Goal: Task Accomplishment & Management: Manage account settings

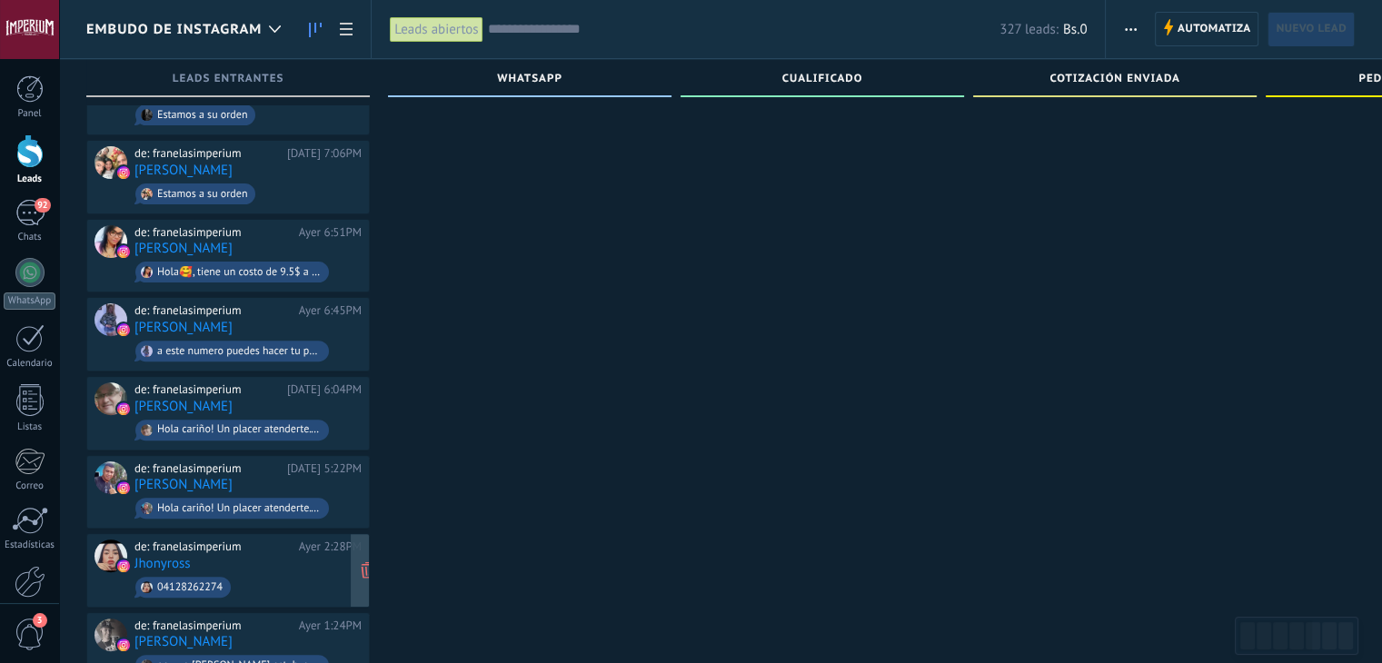
scroll to position [549, 0]
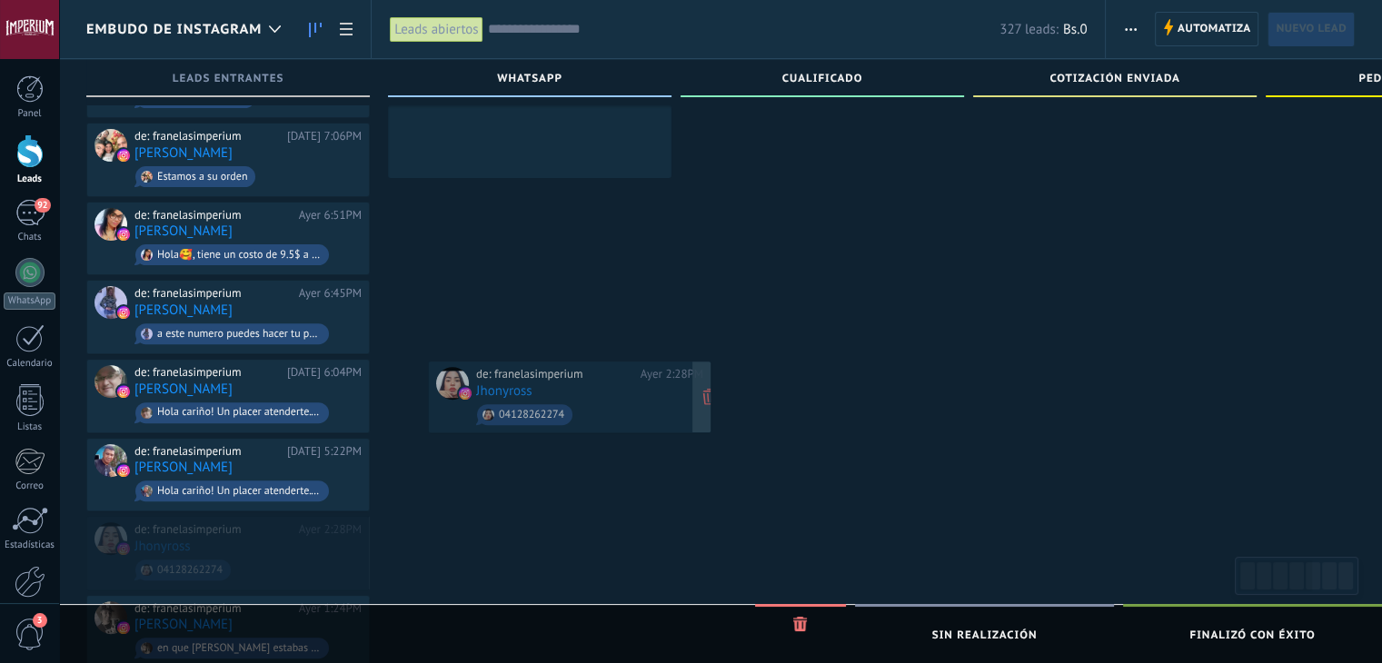
drag, startPoint x: 245, startPoint y: 540, endPoint x: 587, endPoint y: 400, distance: 369.2
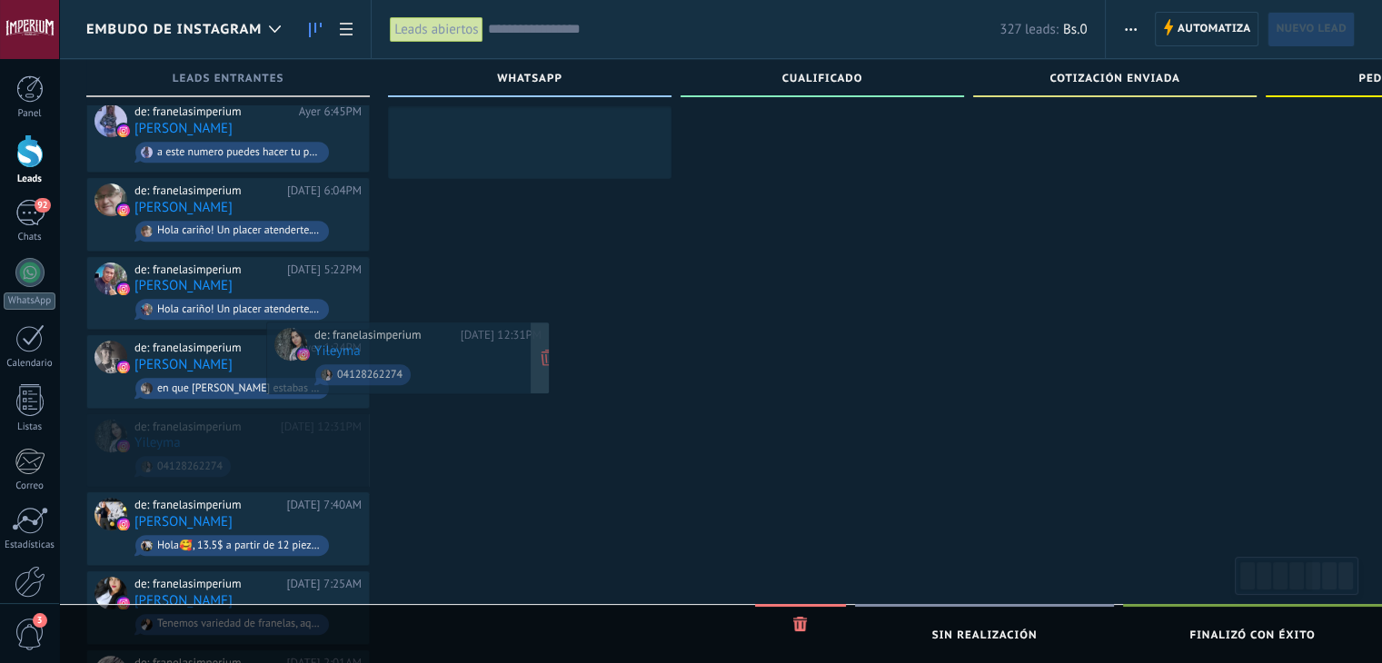
scroll to position [0, 0]
drag, startPoint x: 294, startPoint y: 441, endPoint x: 471, endPoint y: 366, distance: 191.4
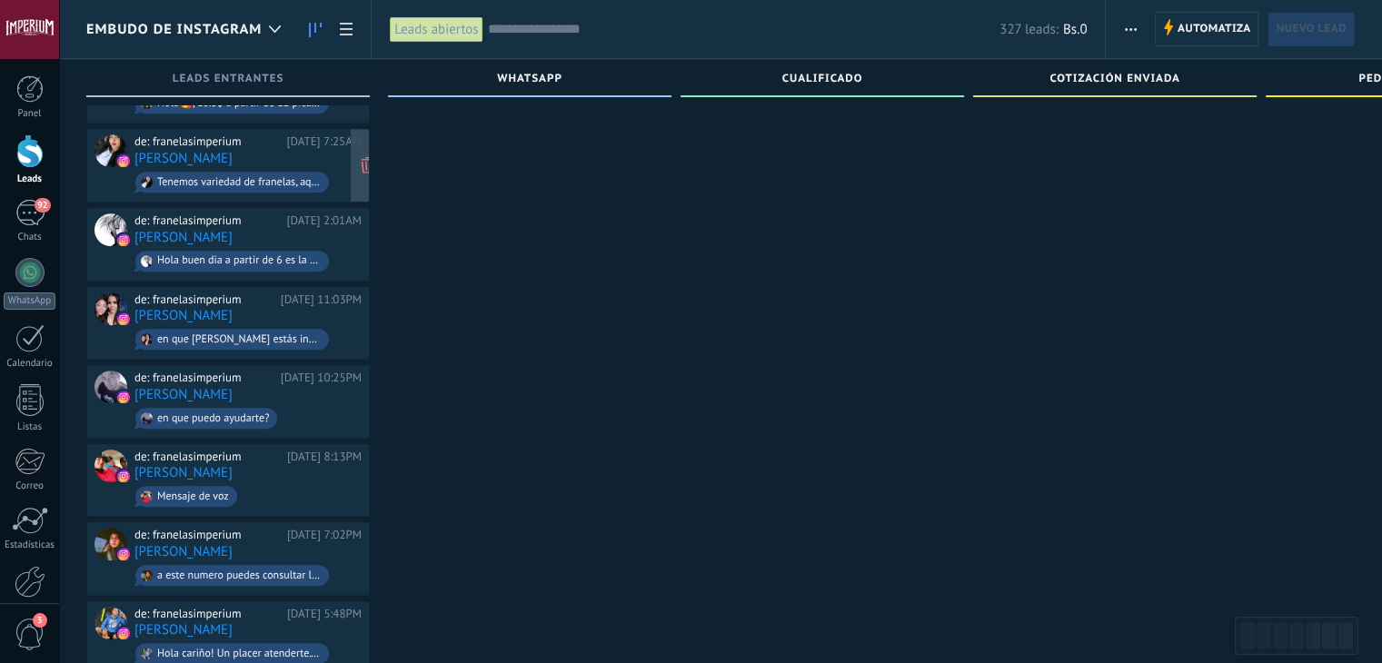
scroll to position [1254, 0]
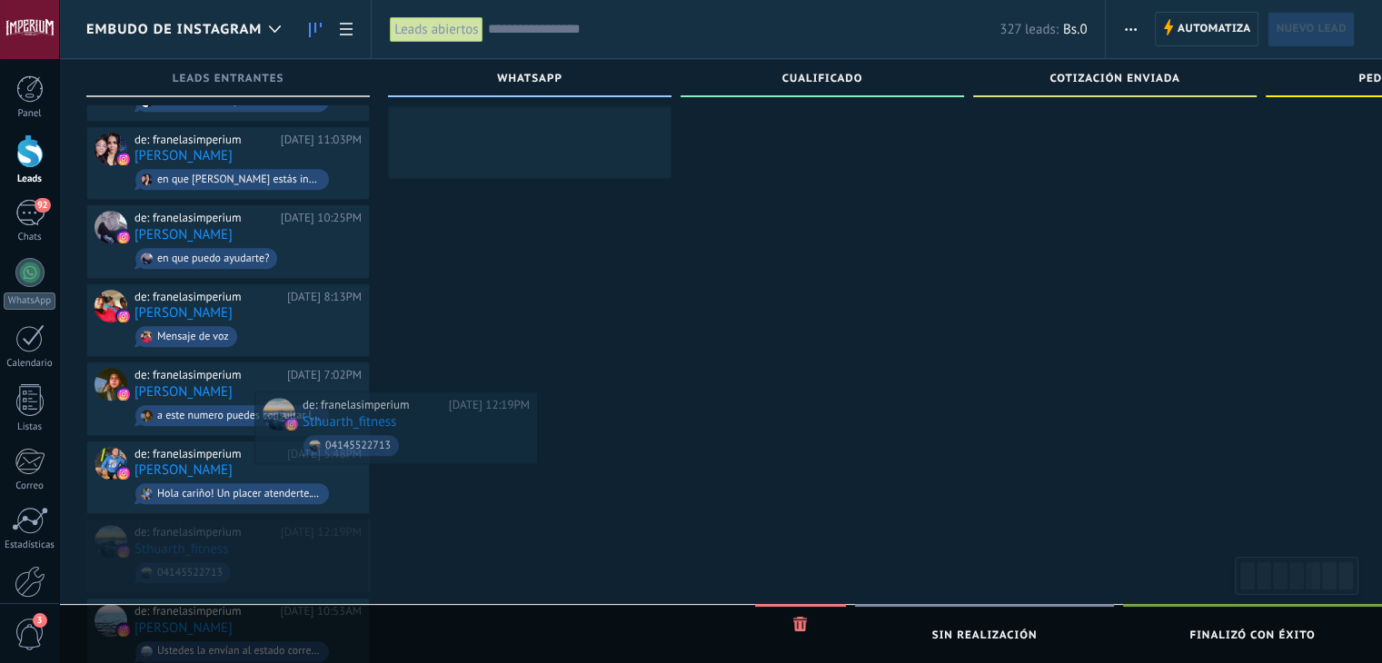
drag, startPoint x: 267, startPoint y: 539, endPoint x: 436, endPoint y: 437, distance: 197.3
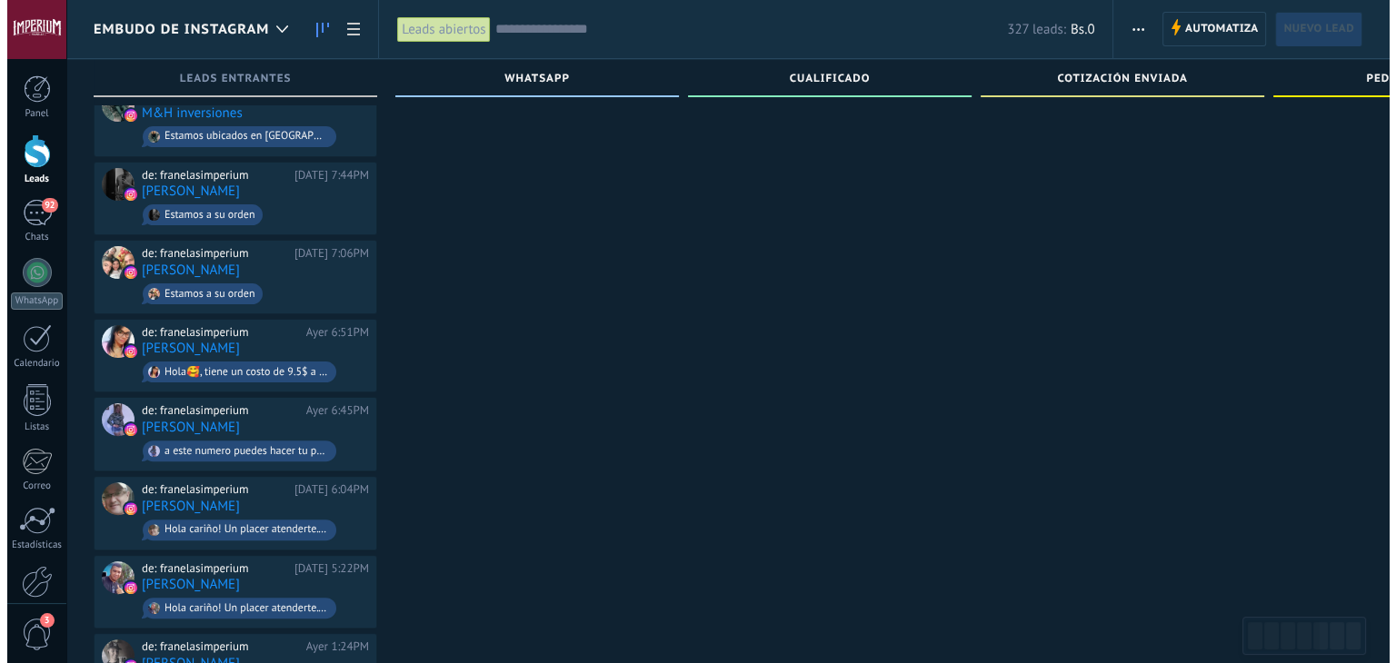
scroll to position [0, 0]
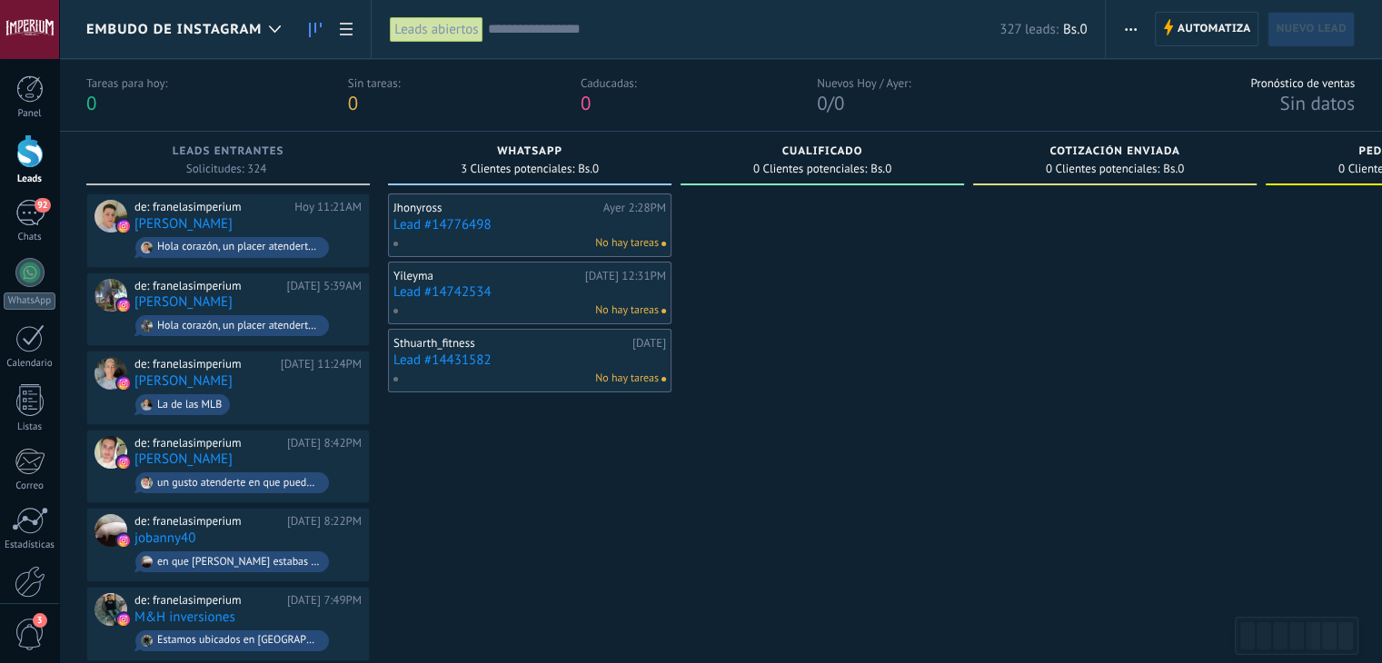
click at [473, 223] on link "Lead #14776498" at bounding box center [529, 224] width 273 height 15
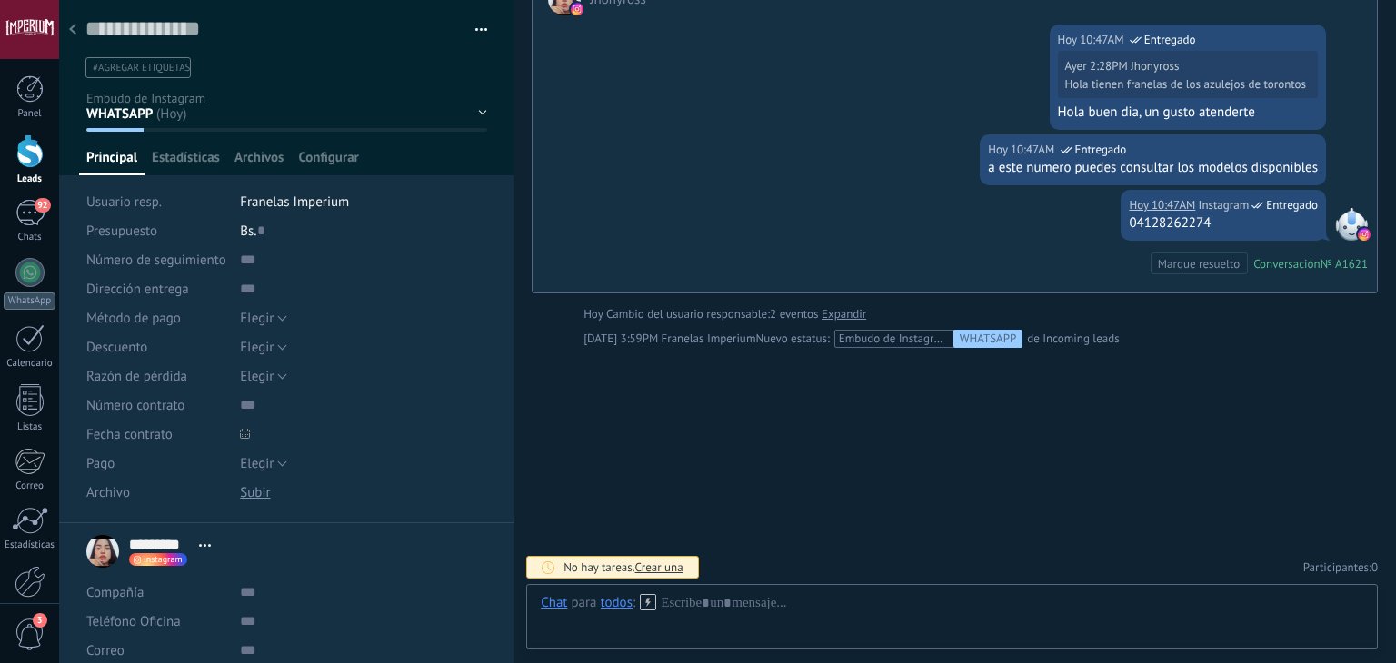
scroll to position [26, 0]
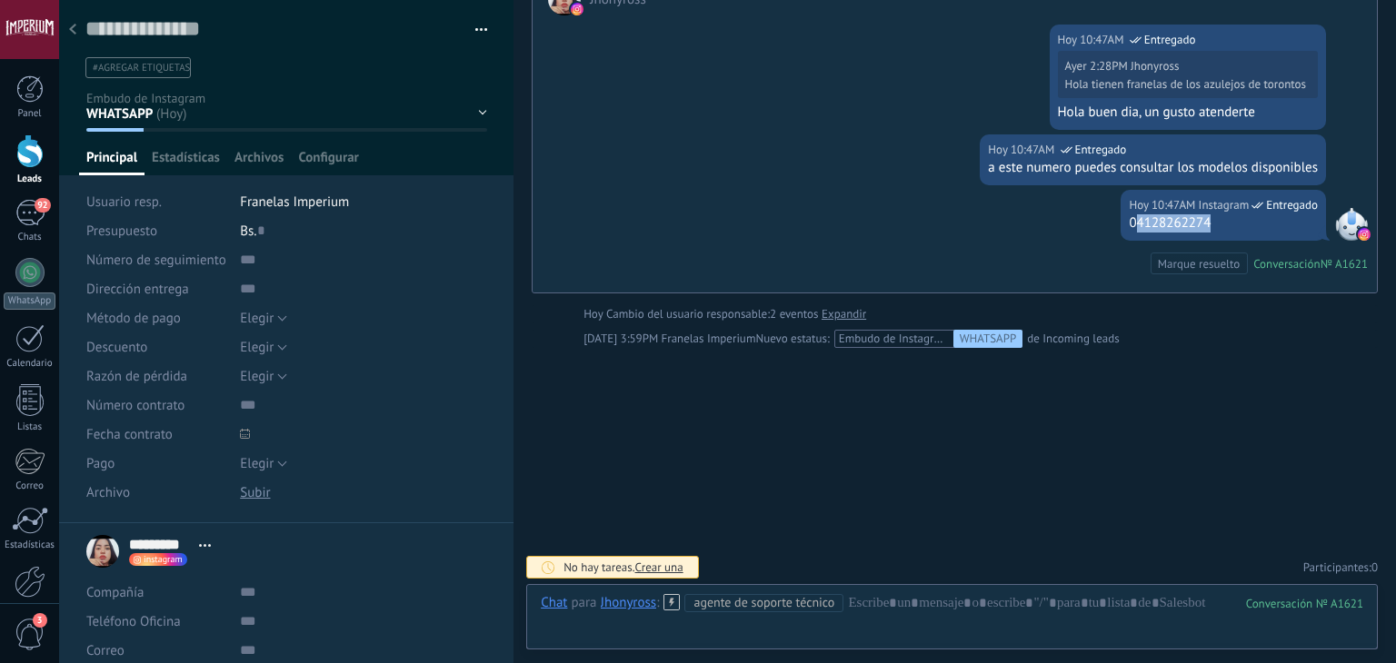
drag, startPoint x: 1127, startPoint y: 225, endPoint x: 1211, endPoint y: 226, distance: 84.5
click at [1236, 217] on div "04128262274" at bounding box center [1223, 223] width 189 height 18
drag, startPoint x: 1174, startPoint y: 230, endPoint x: 1185, endPoint y: 230, distance: 10.9
copy div "4128262274"
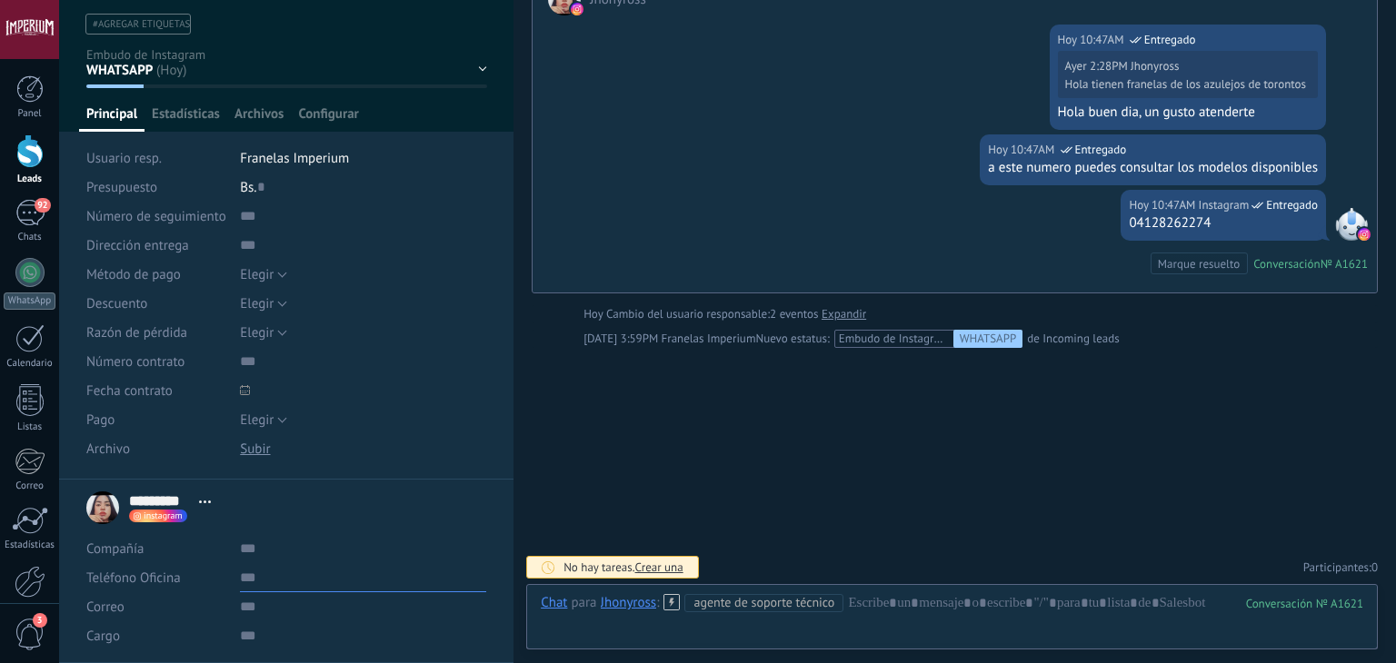
click at [303, 588] on input "text" at bounding box center [363, 577] width 246 height 29
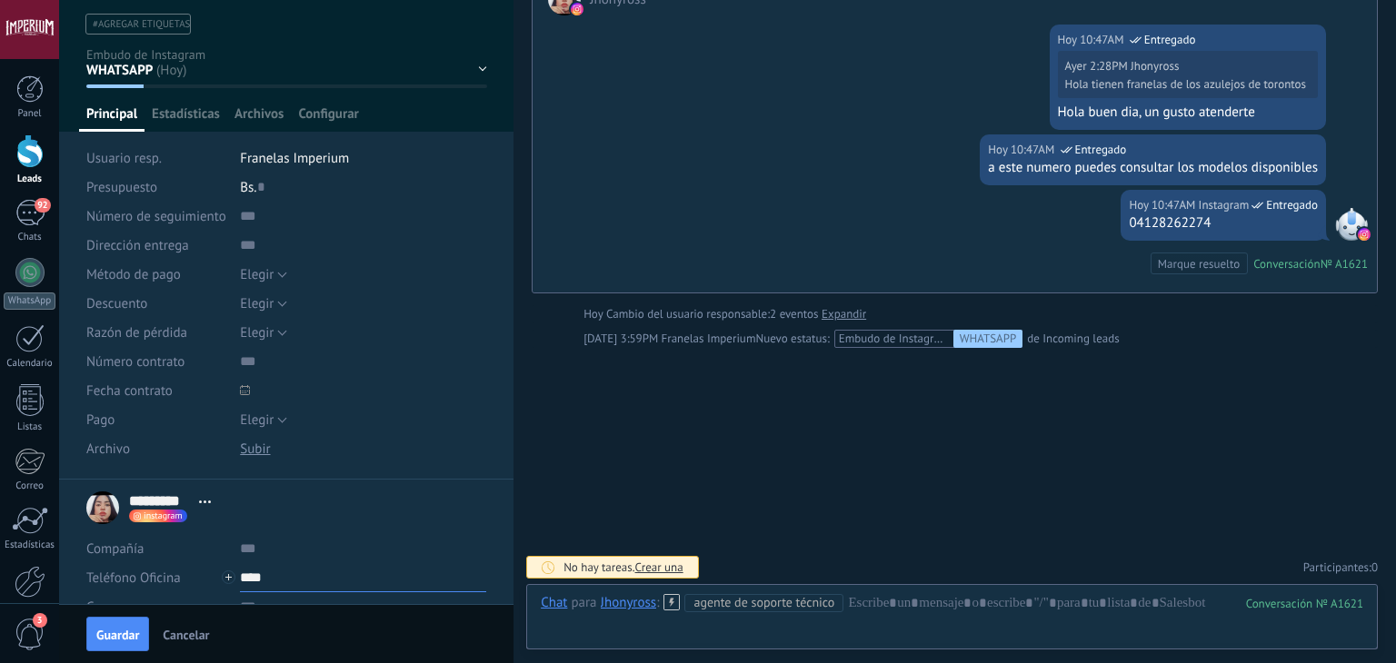
paste input "**********"
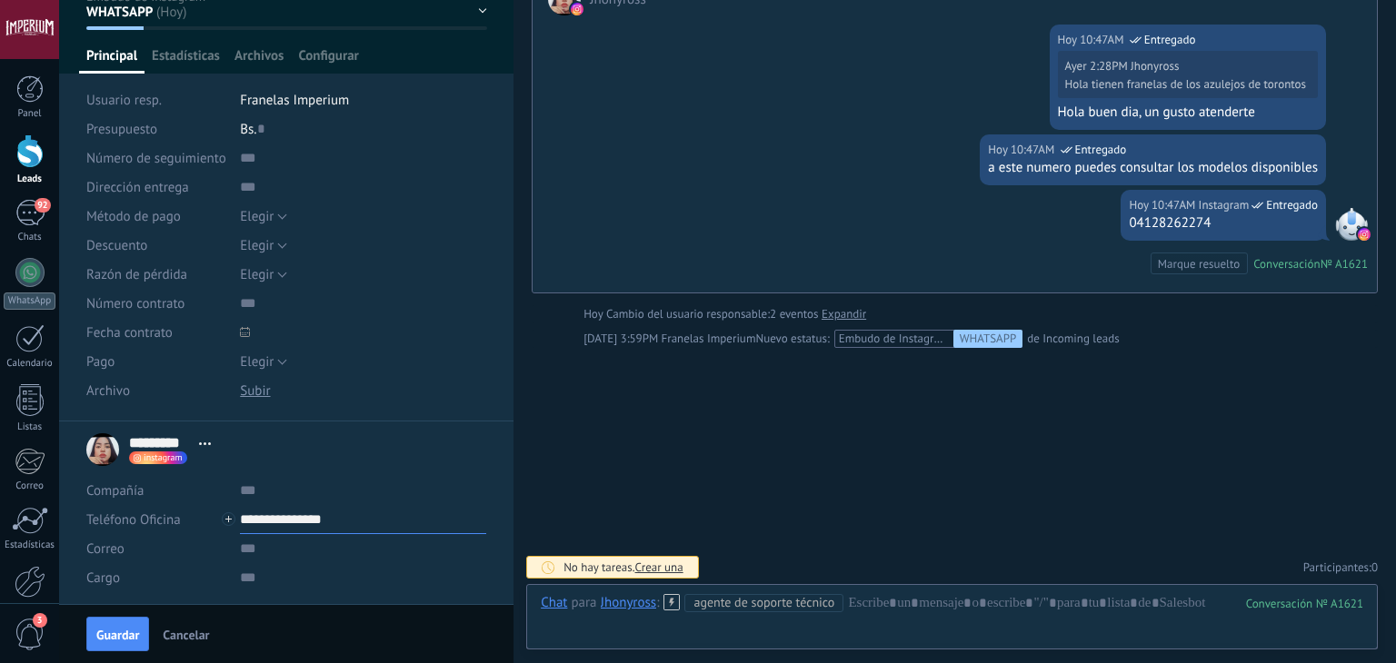
scroll to position [103, 0]
click at [285, 570] on input "text" at bounding box center [363, 577] width 246 height 29
click at [288, 526] on input "**********" at bounding box center [363, 518] width 246 height 29
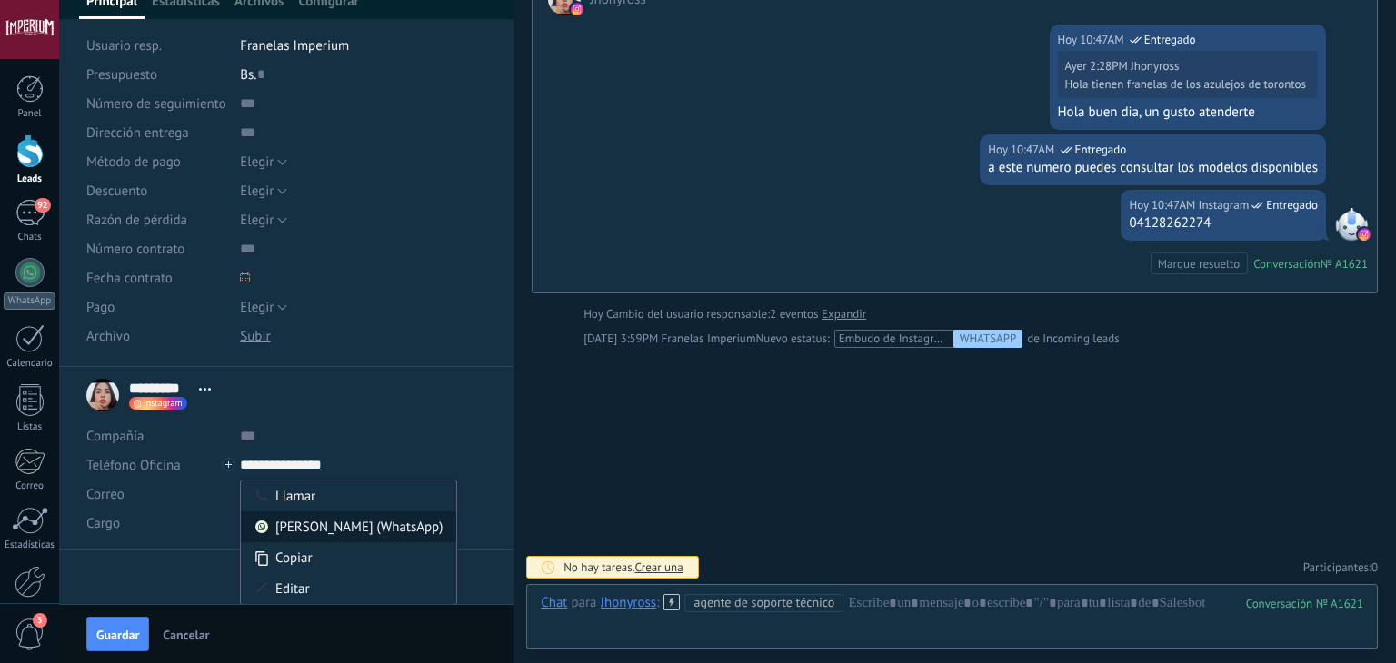
type input "**********"
click at [340, 537] on div "Alejandra (WhatsApp)" at bounding box center [348, 527] width 215 height 31
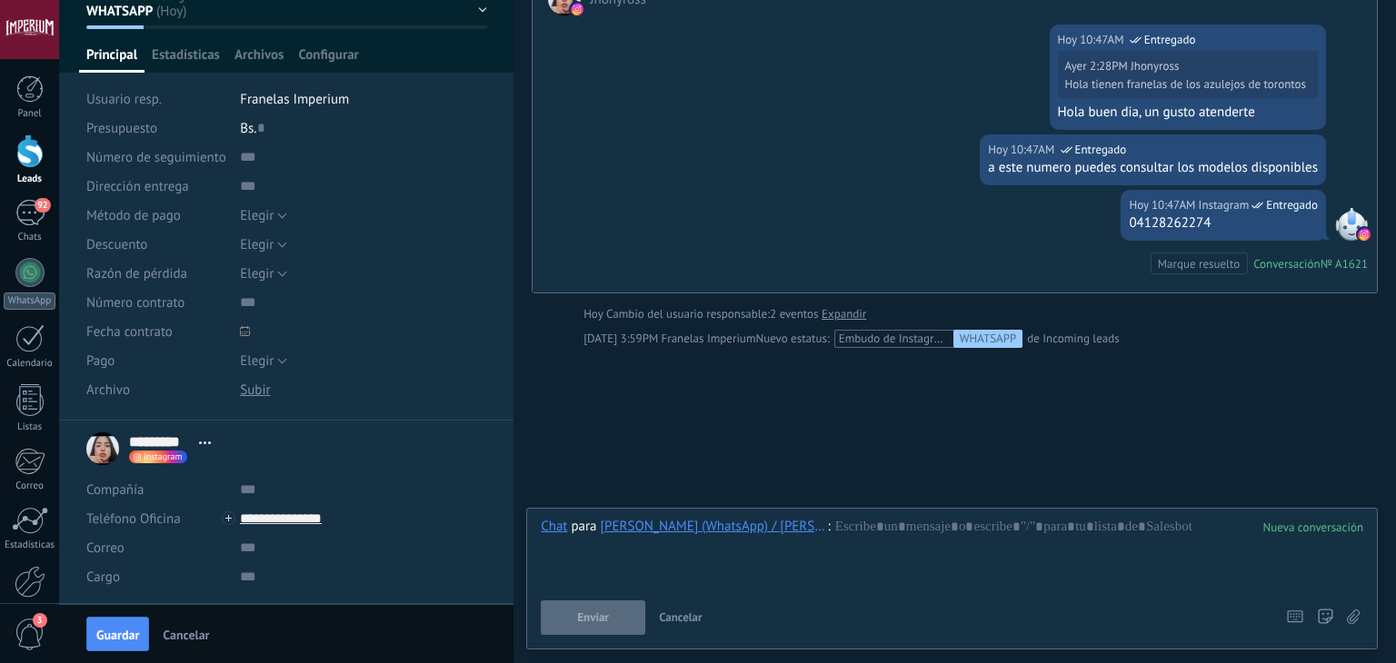
scroll to position [103, 0]
click at [835, 532] on icon at bounding box center [843, 526] width 16 height 16
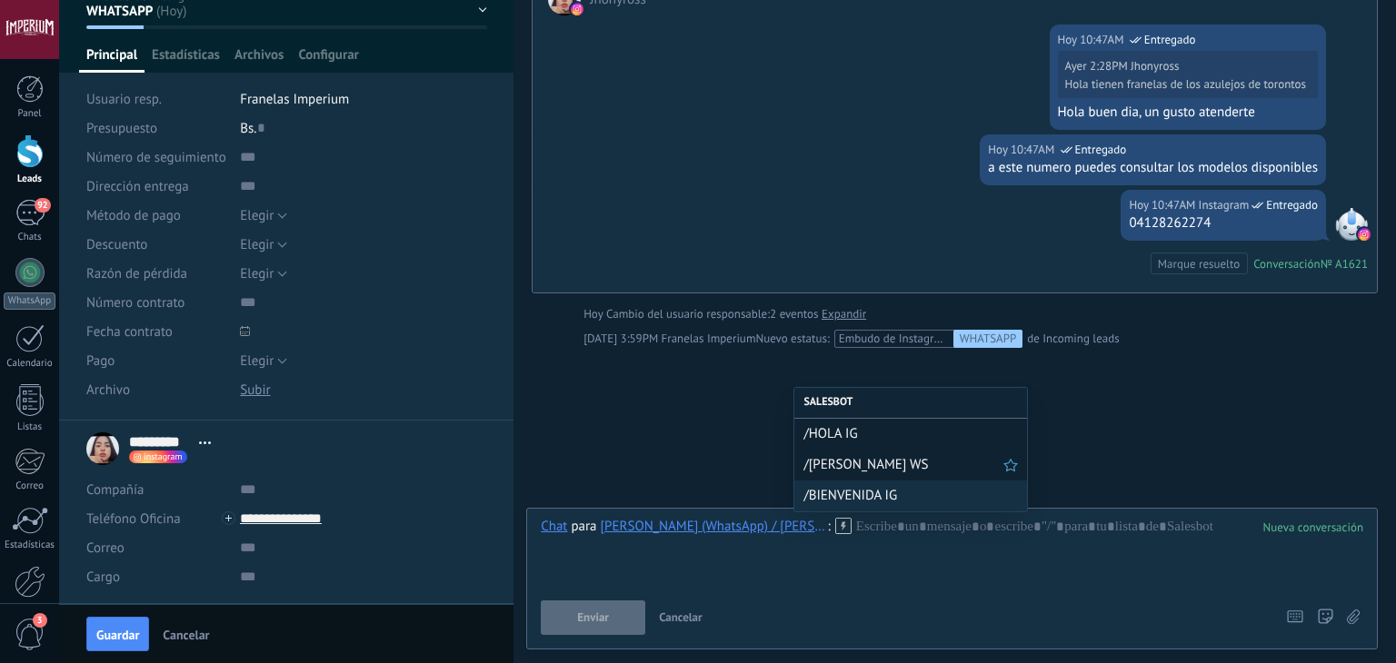
click at [841, 463] on span "/ALEJANDRA WS" at bounding box center [903, 464] width 200 height 17
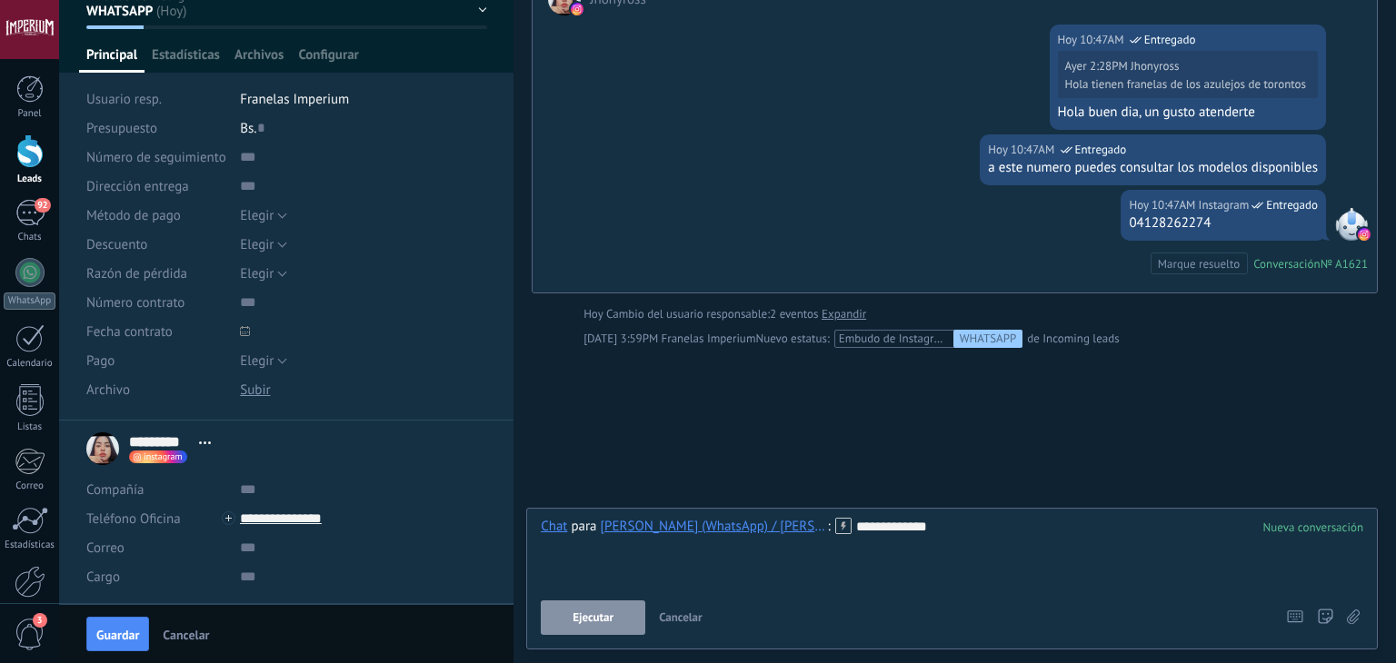
click at [566, 615] on button "Ejecutar" at bounding box center [593, 618] width 105 height 35
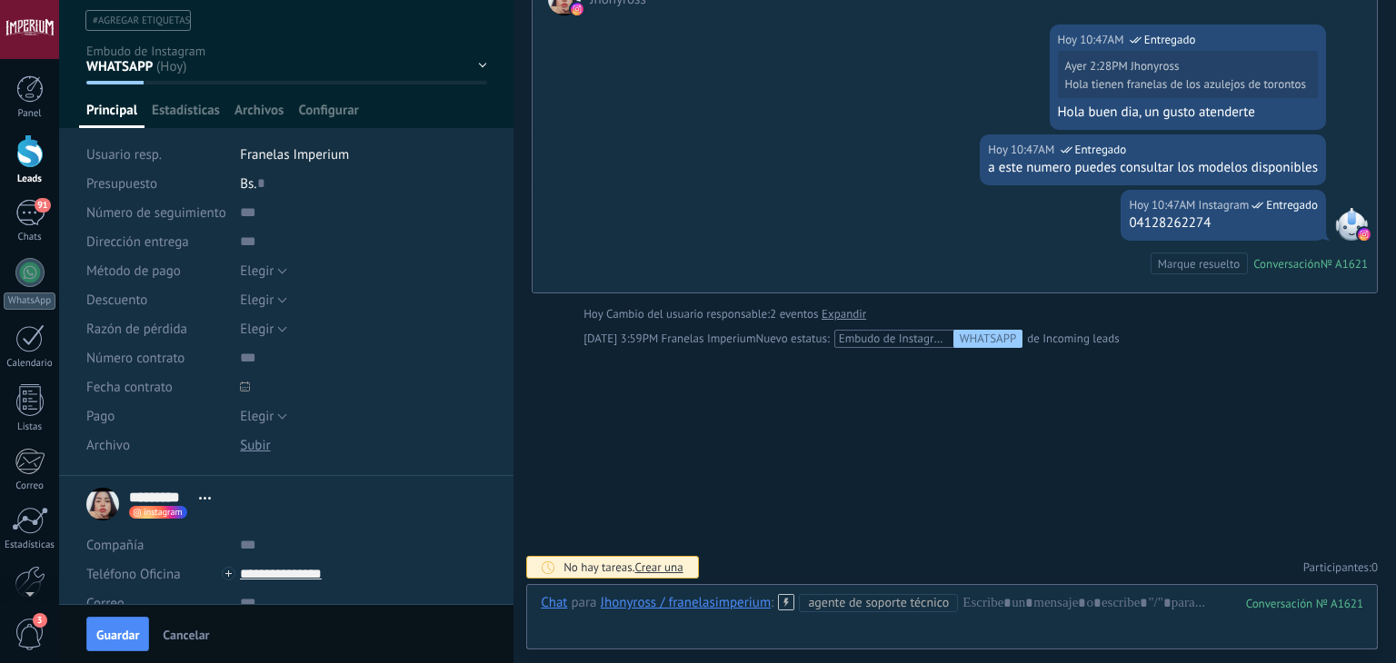
scroll to position [0, 0]
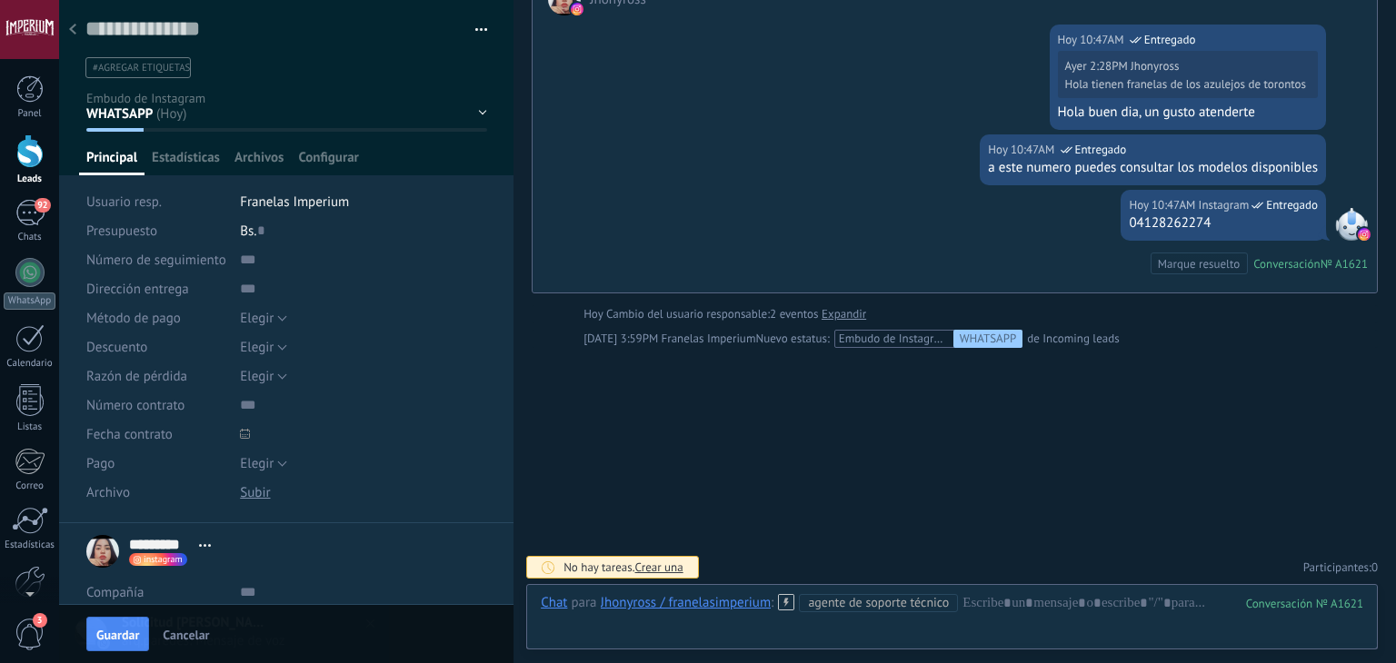
click at [82, 41] on div at bounding box center [72, 30] width 25 height 35
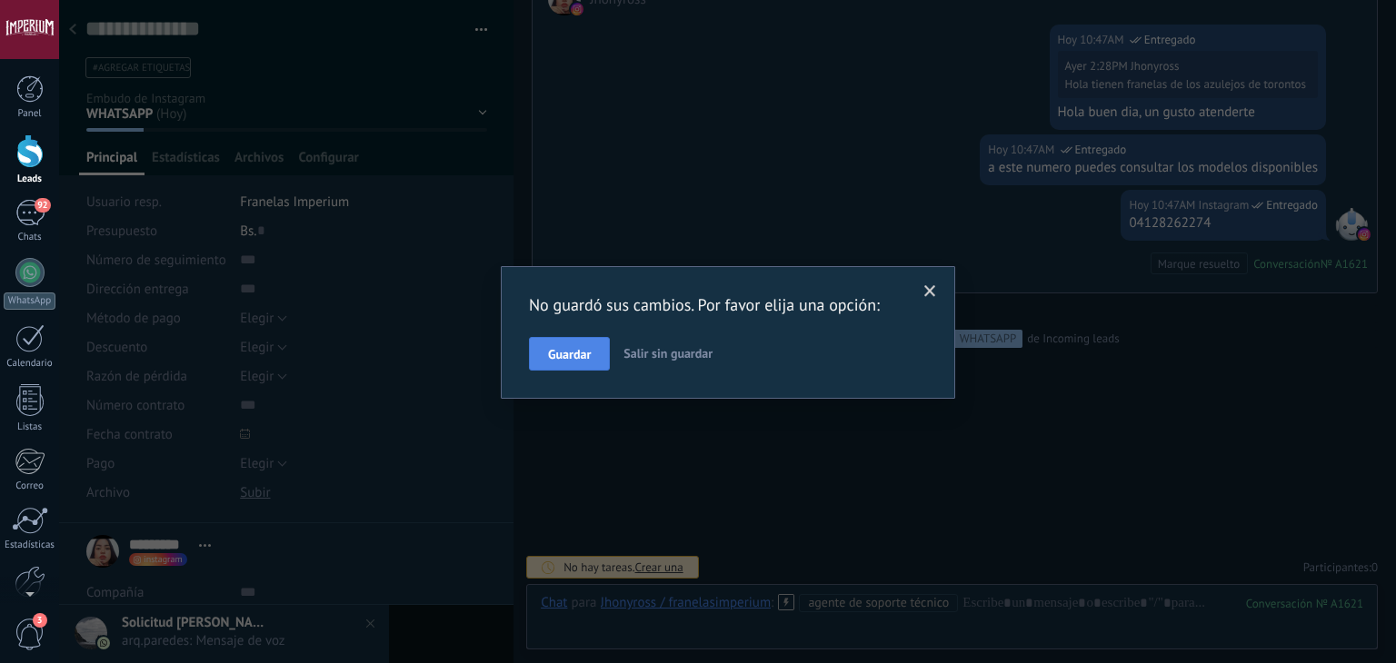
click at [575, 348] on span "Guardar" at bounding box center [569, 354] width 43 height 13
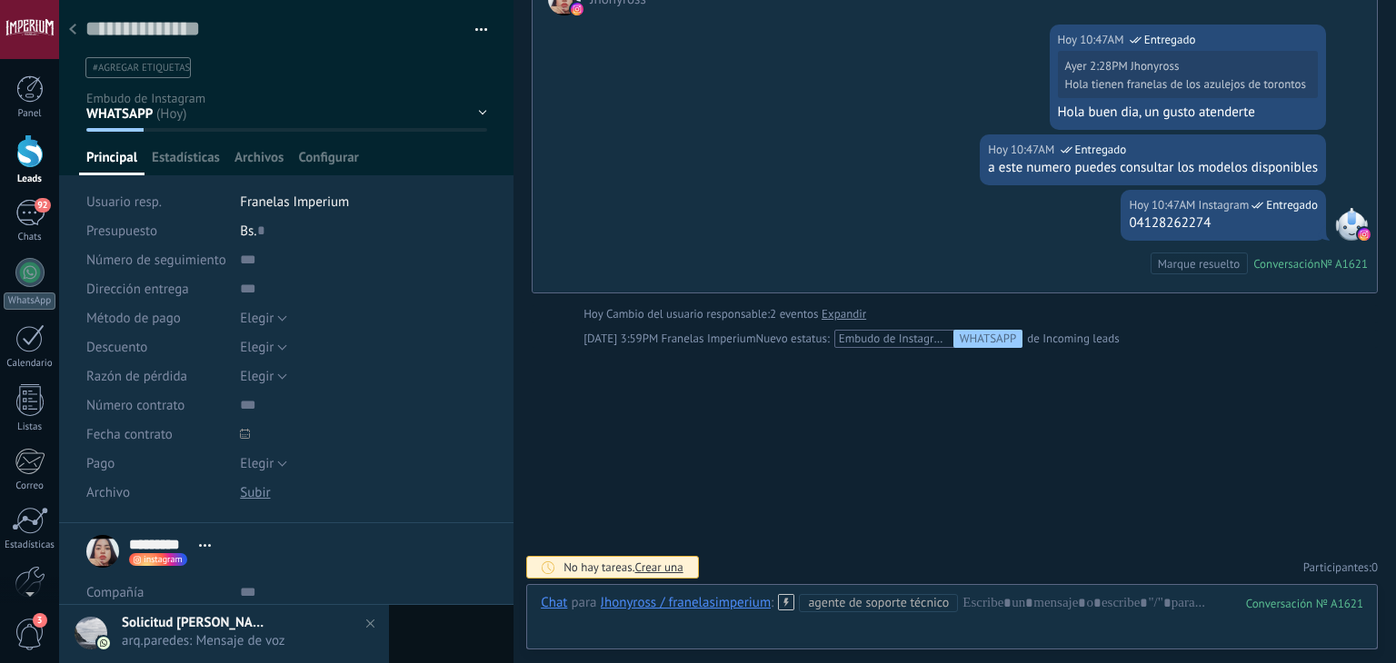
scroll to position [334, 0]
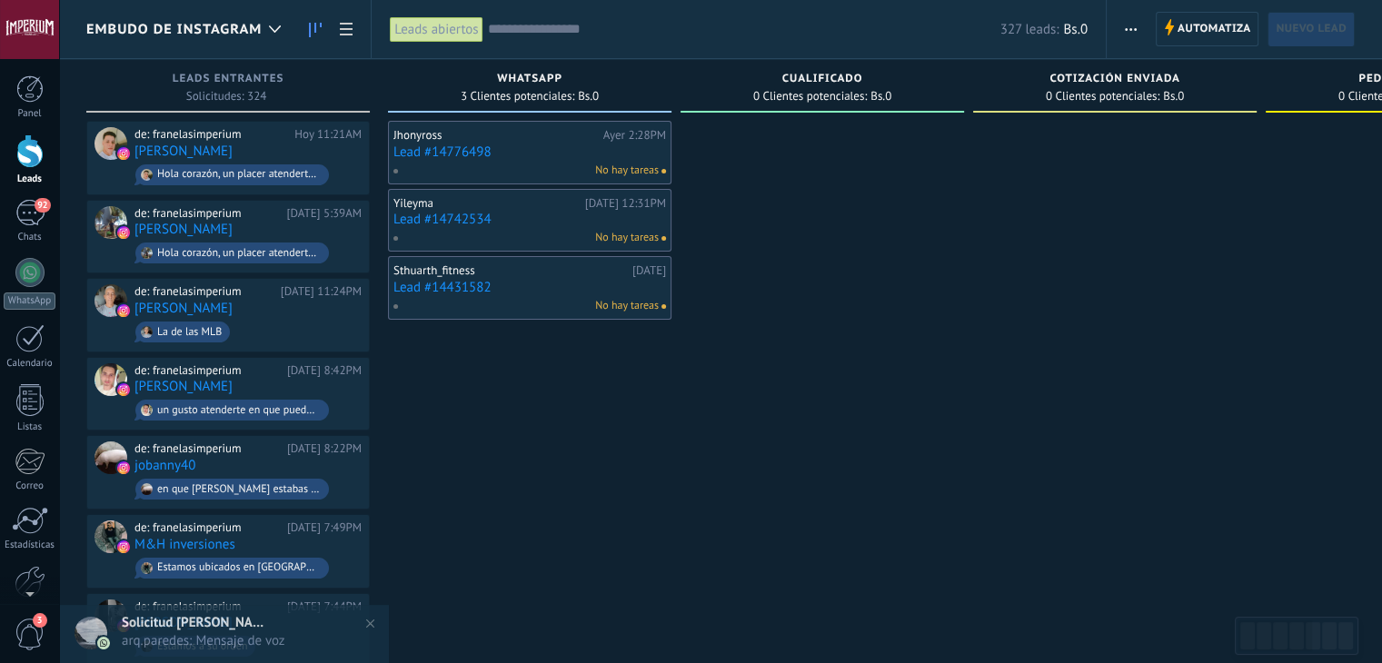
click at [440, 221] on link "Lead #14742534" at bounding box center [529, 219] width 273 height 15
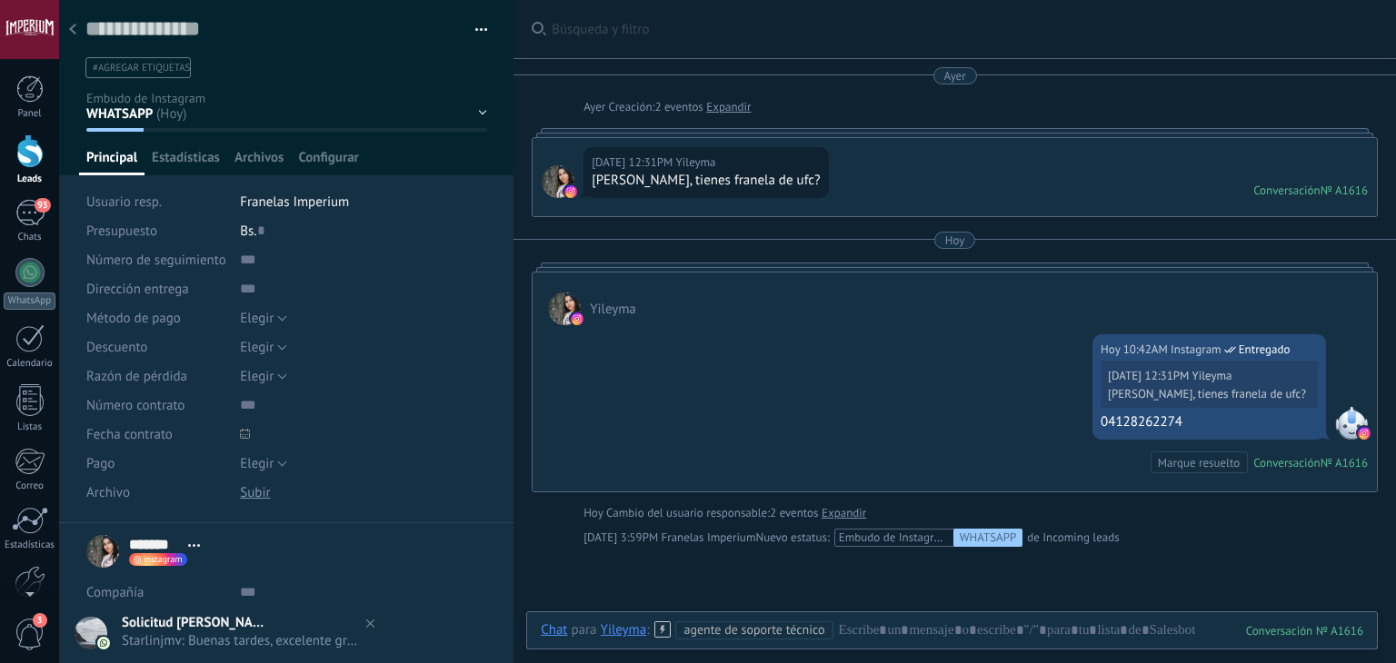
click at [74, 26] on use at bounding box center [72, 29] width 7 height 11
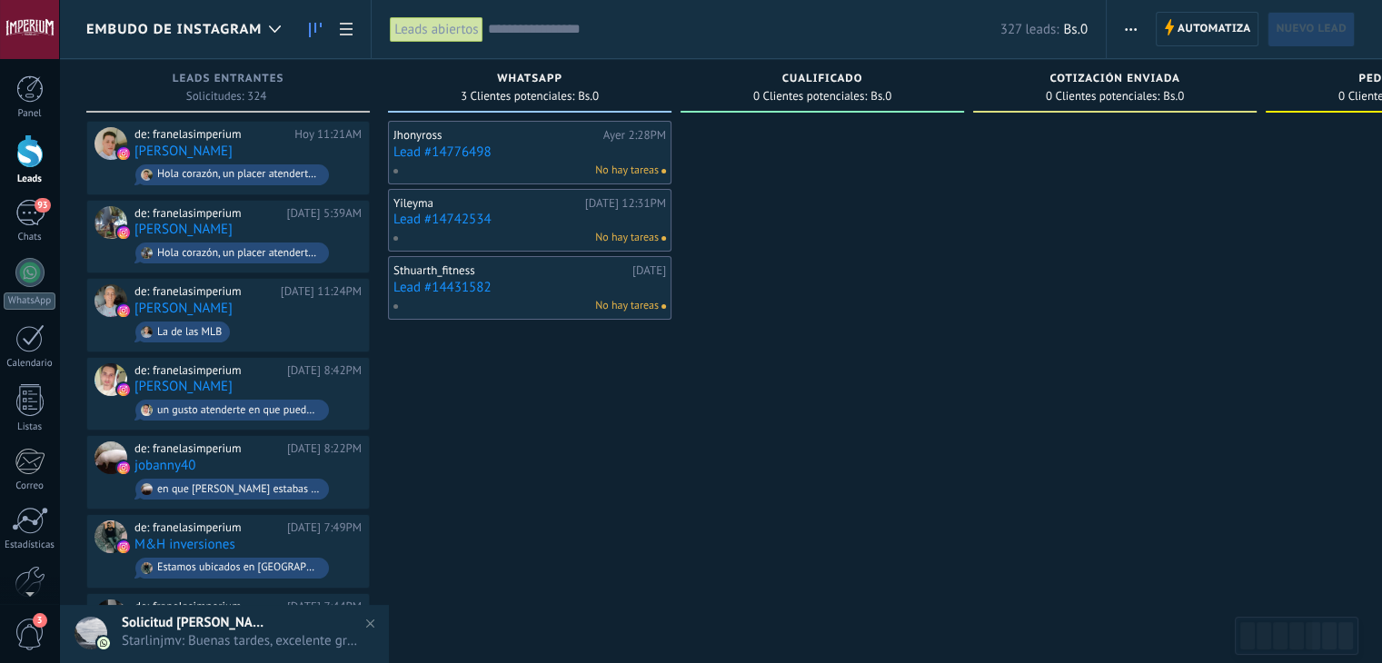
click at [454, 144] on link "Lead #14776498" at bounding box center [529, 151] width 273 height 15
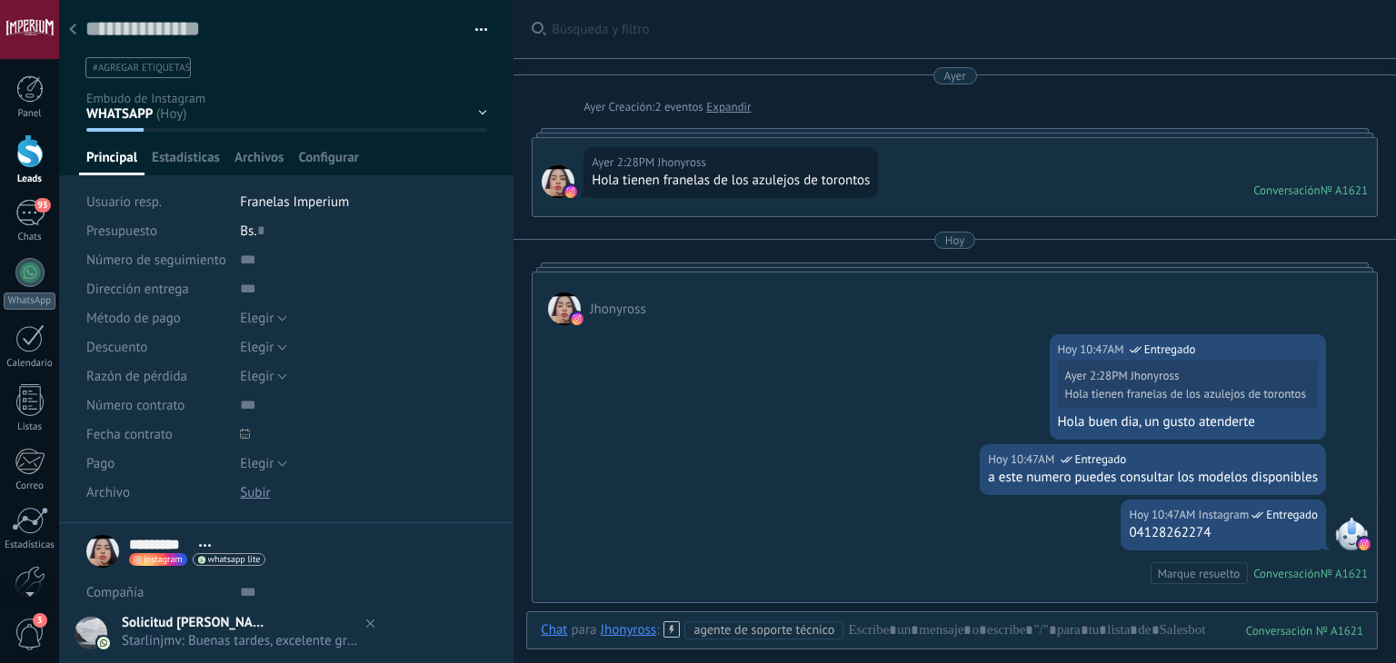
click at [69, 19] on div at bounding box center [72, 30] width 25 height 35
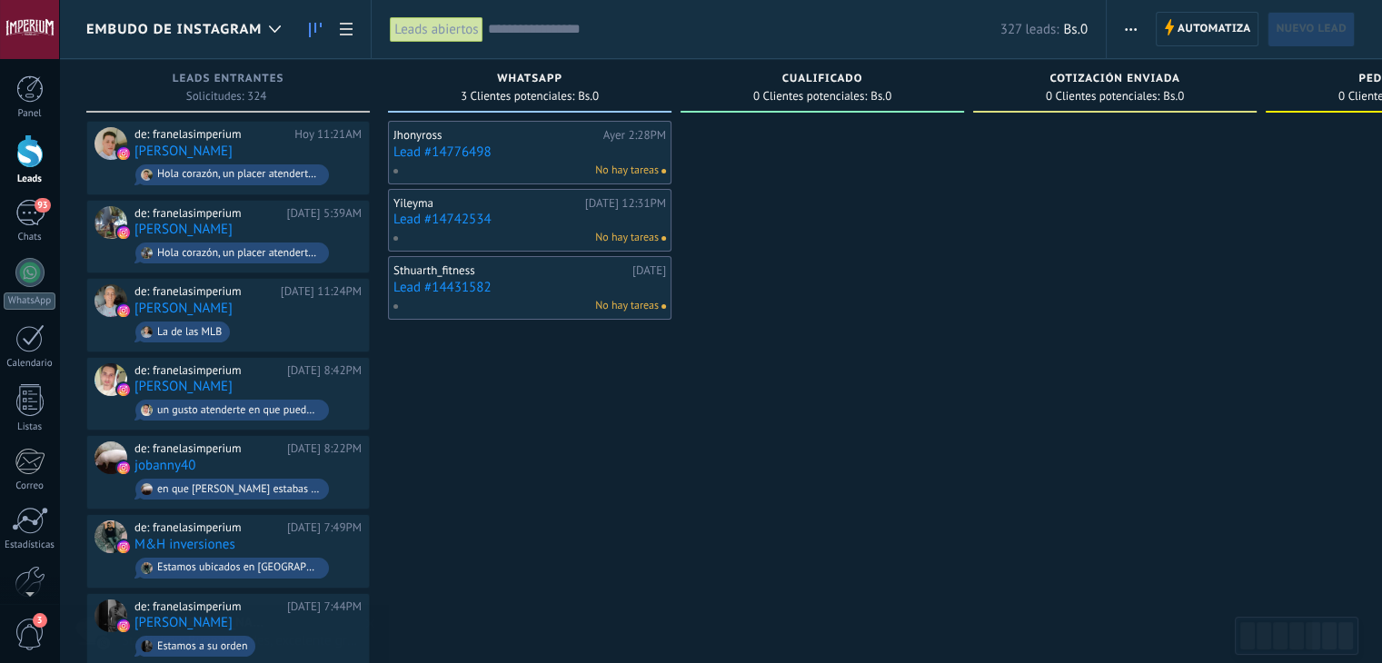
click at [448, 281] on link "Lead #14431582" at bounding box center [529, 287] width 273 height 15
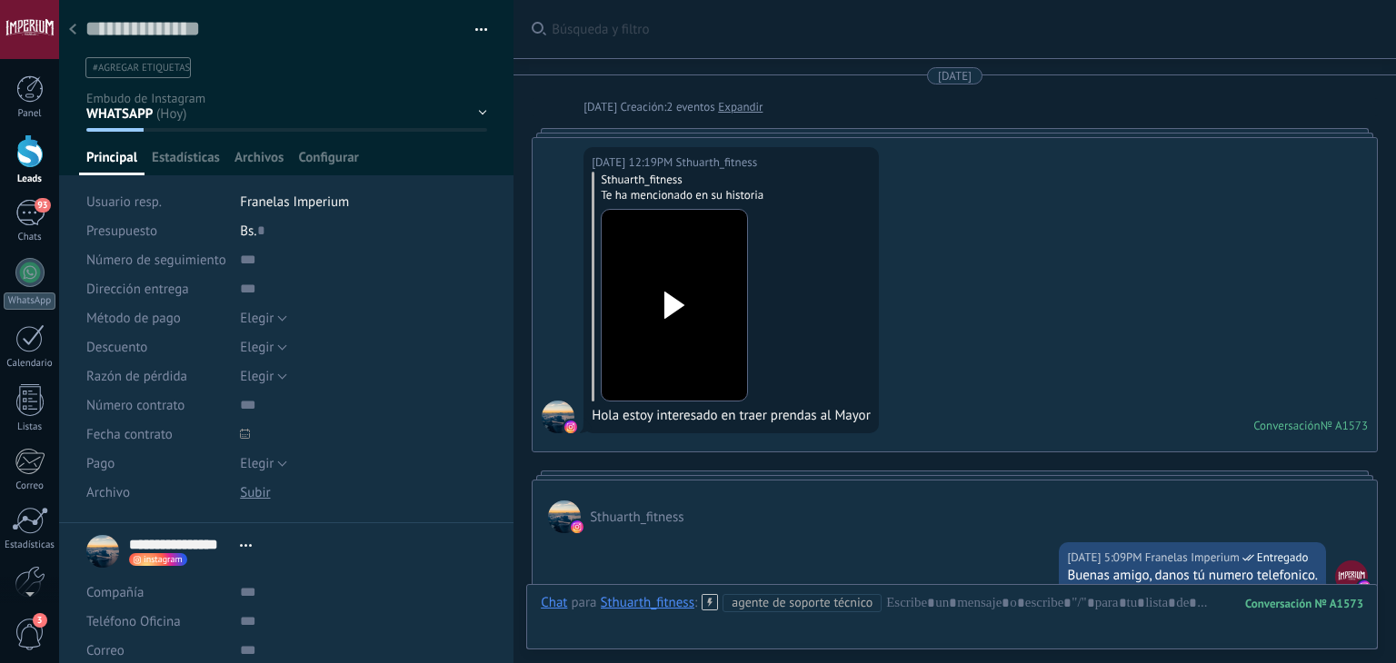
scroll to position [520, 0]
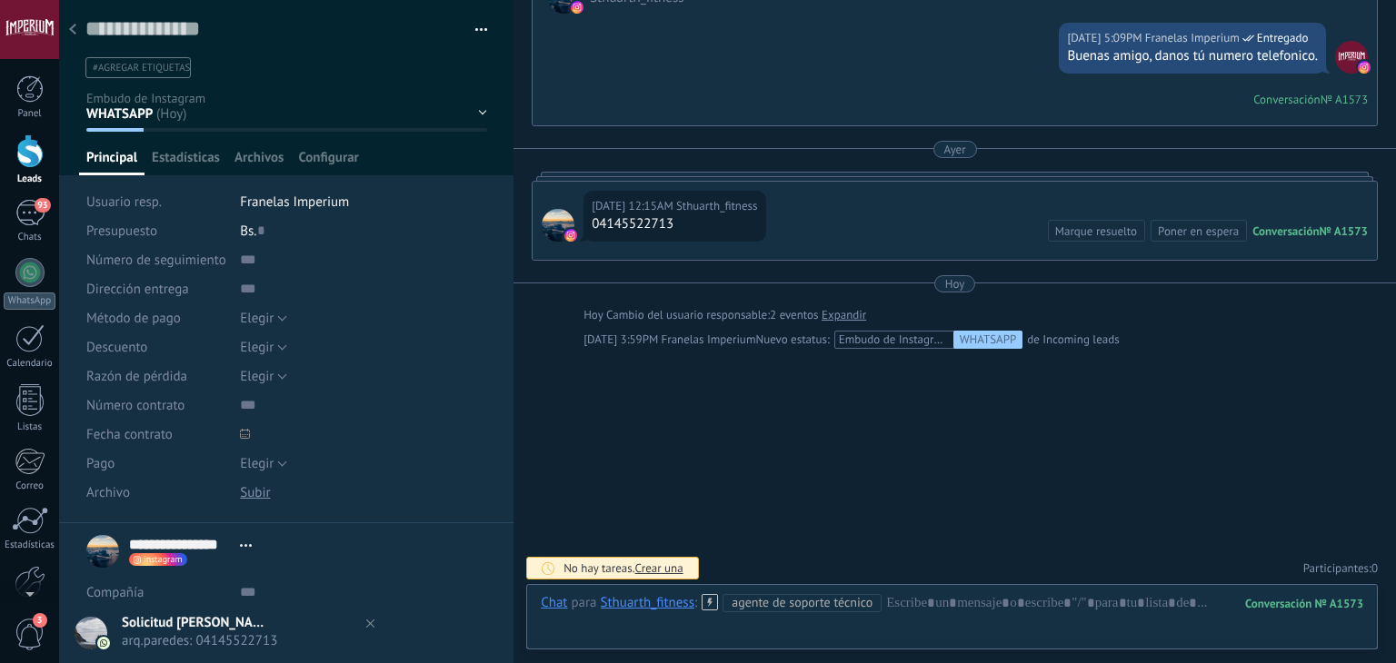
click at [66, 19] on div at bounding box center [72, 30] width 25 height 35
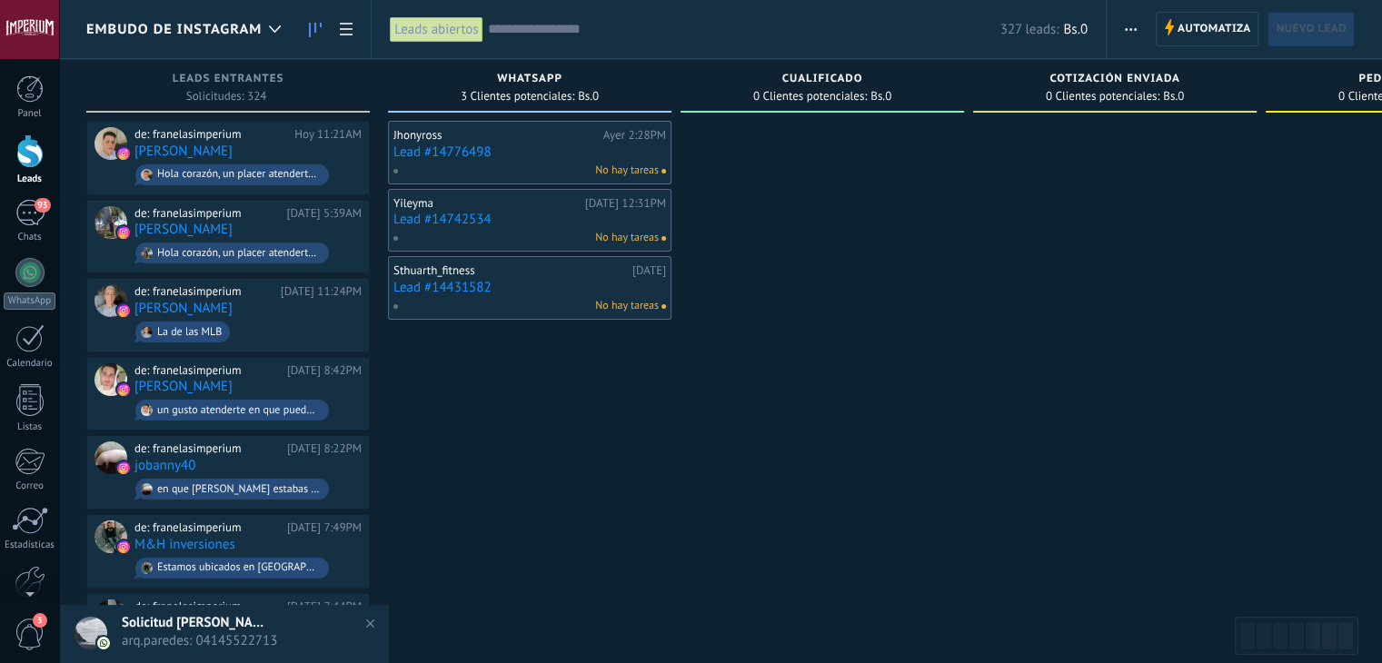
click at [453, 225] on link "Lead #14742534" at bounding box center [529, 219] width 273 height 15
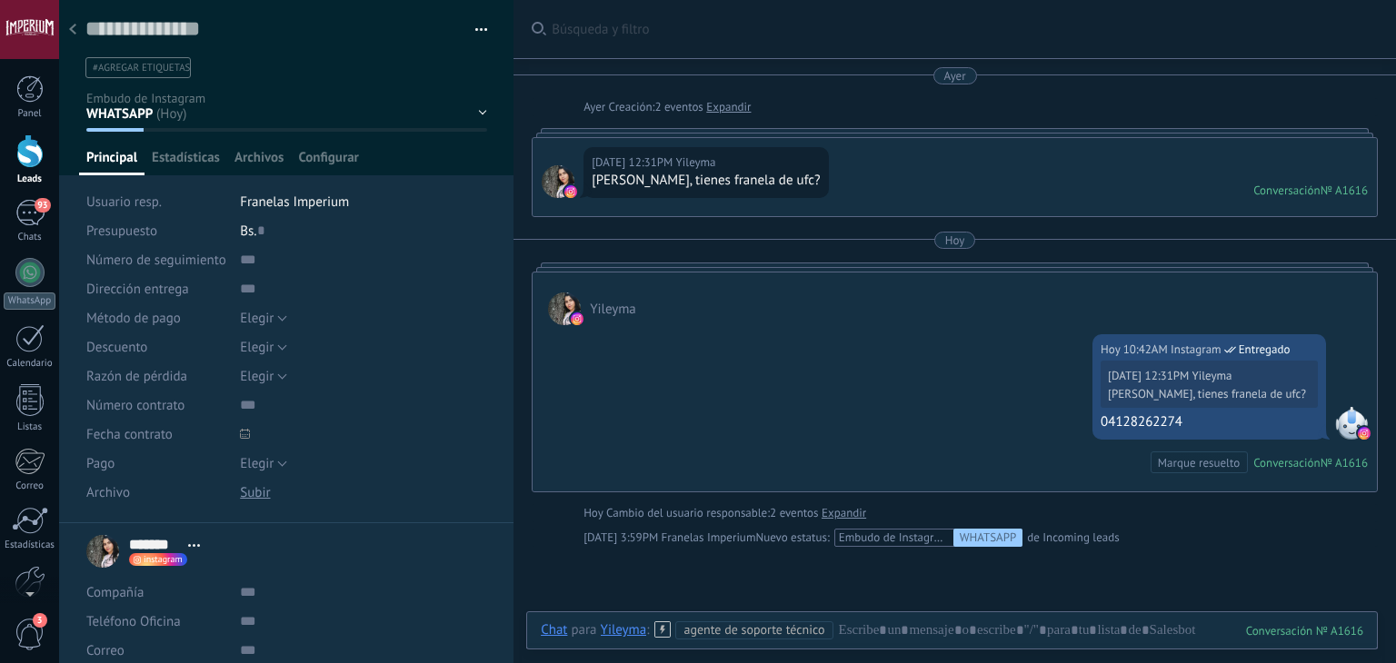
drag, startPoint x: 75, startPoint y: 34, endPoint x: 162, endPoint y: 41, distance: 87.5
click at [75, 32] on icon at bounding box center [72, 29] width 7 height 11
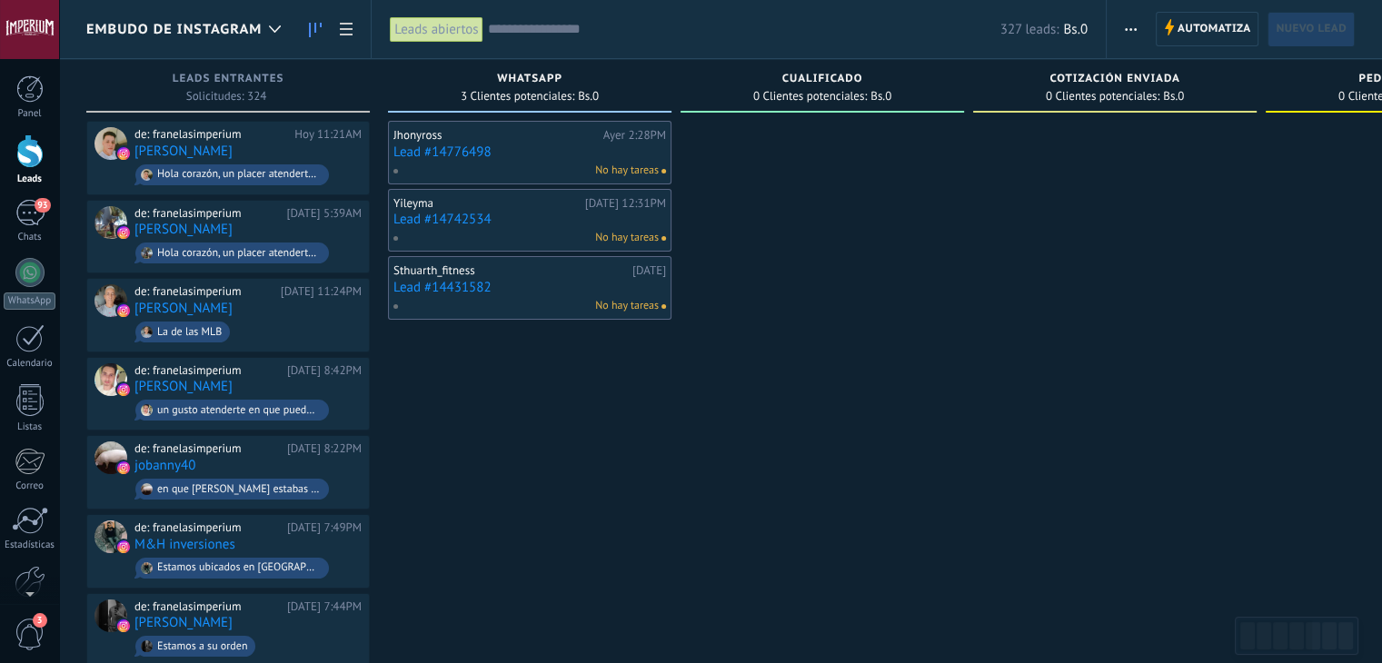
click at [465, 288] on link "Lead #14431582" at bounding box center [529, 287] width 273 height 15
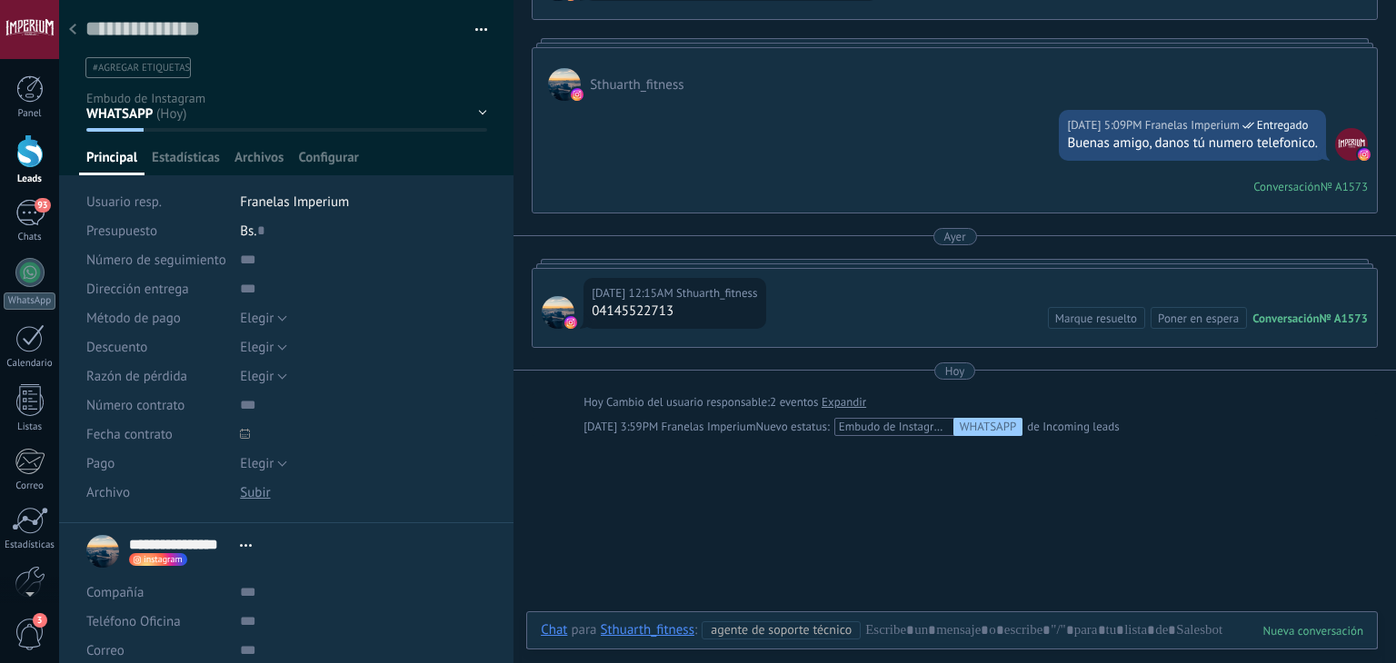
scroll to position [429, 0]
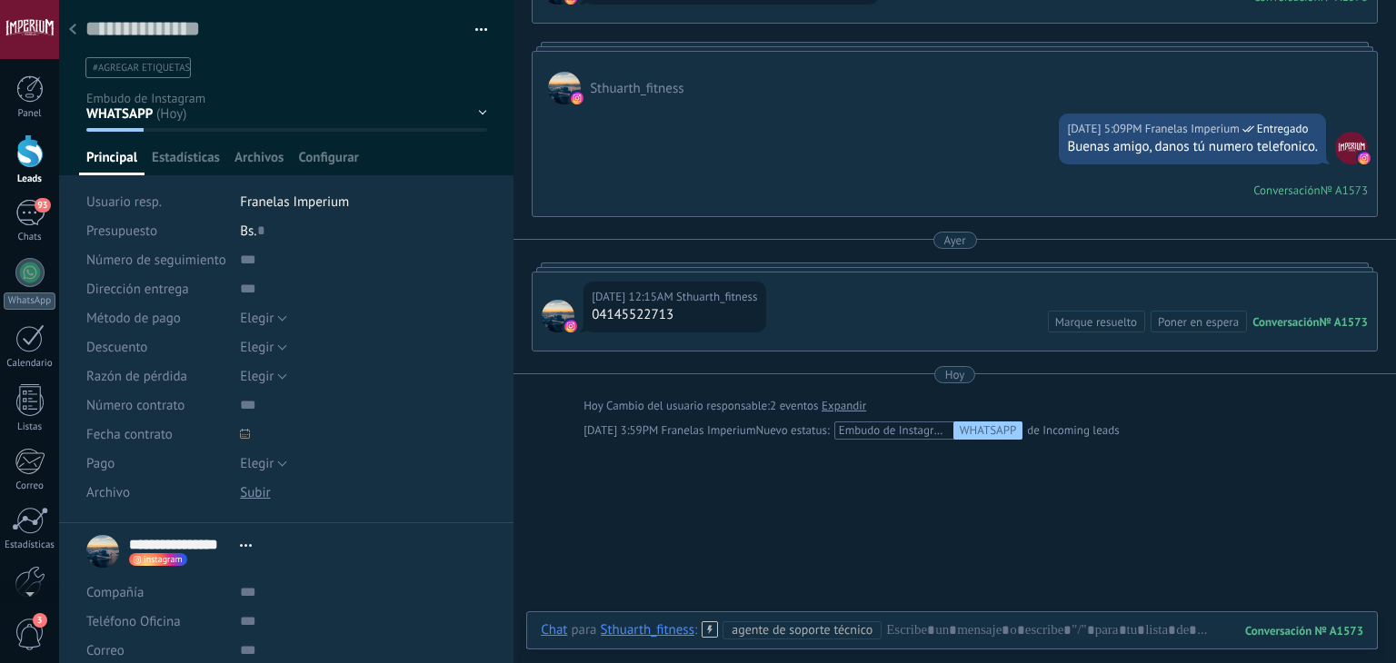
click at [72, 23] on div at bounding box center [72, 30] width 25 height 35
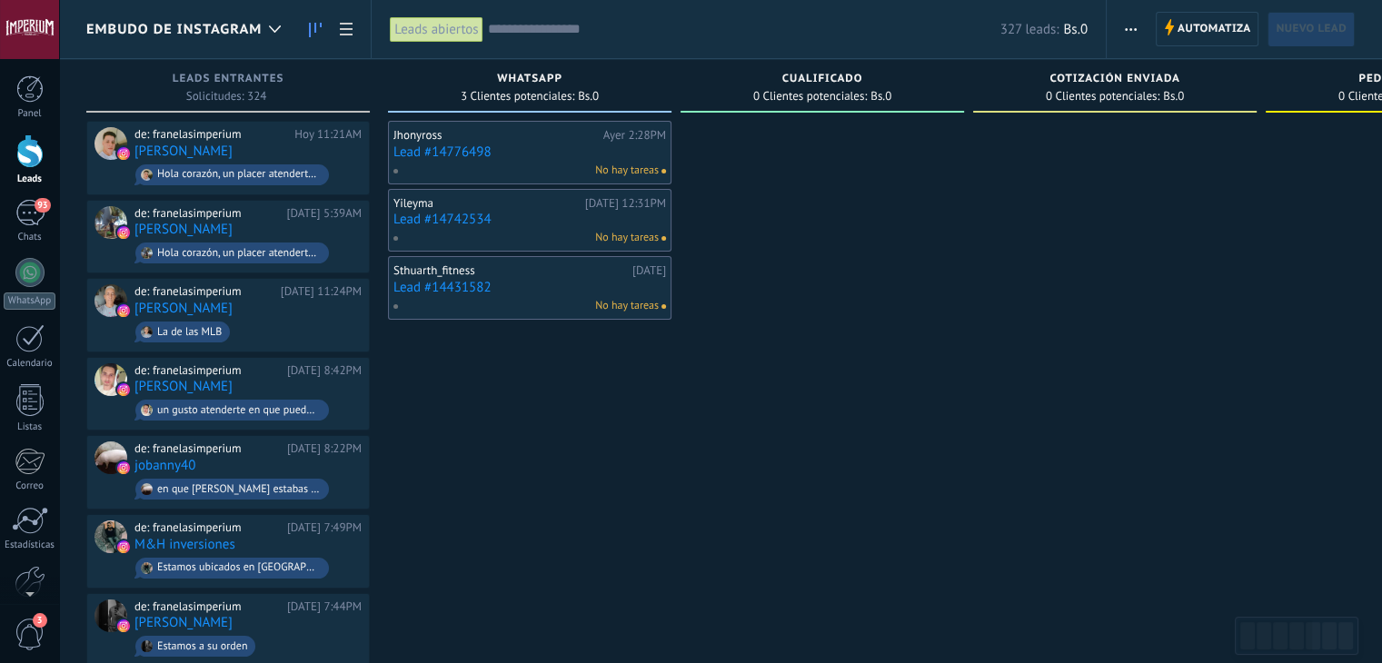
click at [466, 216] on link "Lead #14742534" at bounding box center [529, 219] width 273 height 15
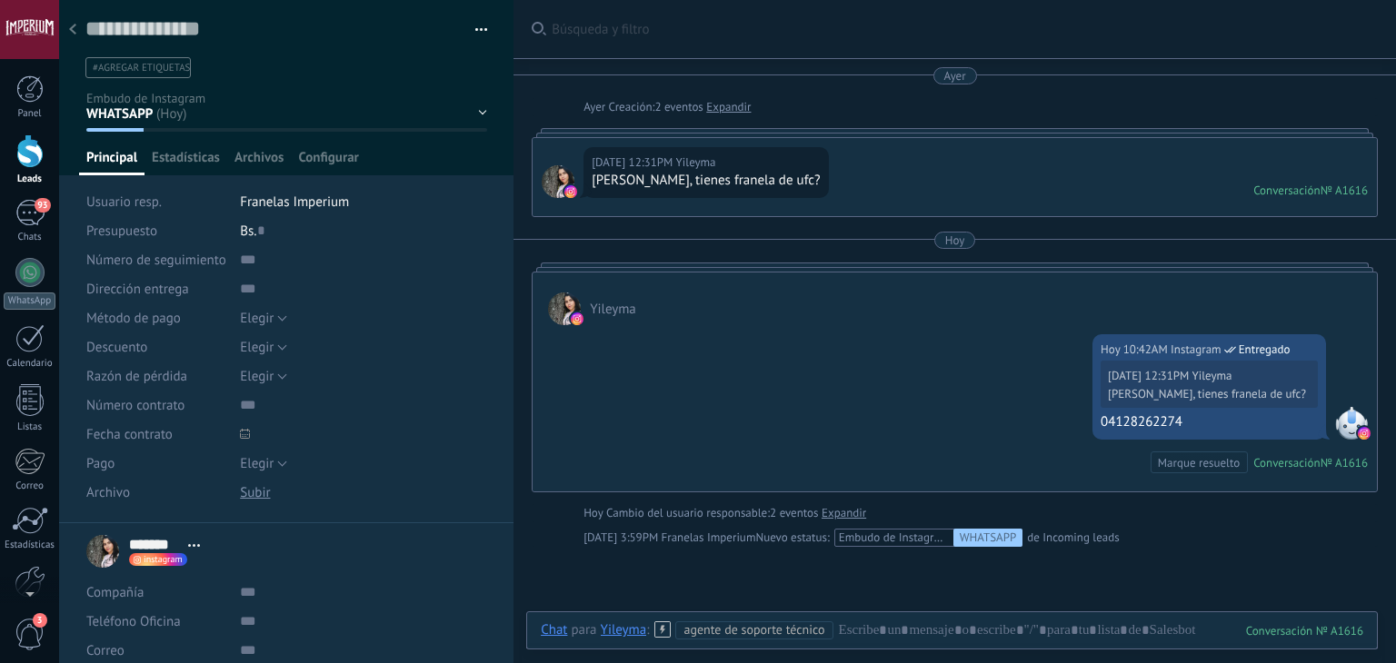
scroll to position [17, 0]
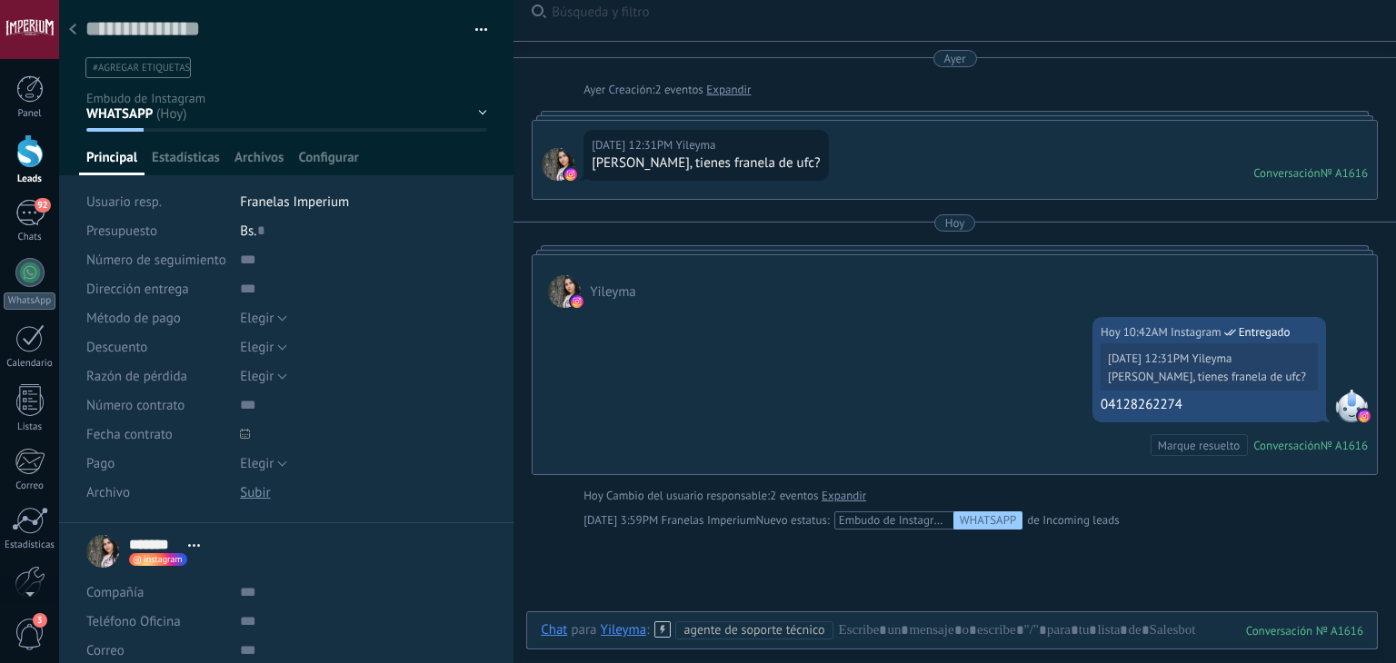
click at [75, 25] on use at bounding box center [72, 29] width 7 height 11
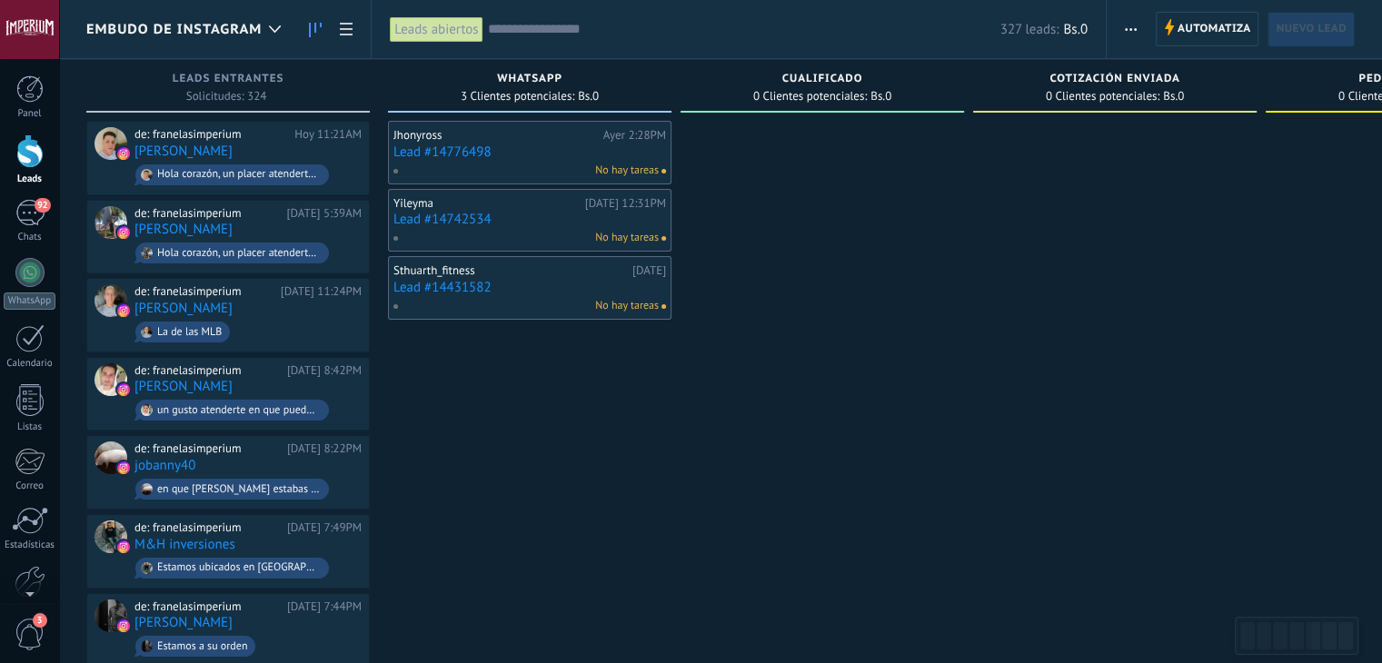
click at [451, 220] on link "Lead #14742534" at bounding box center [529, 219] width 273 height 15
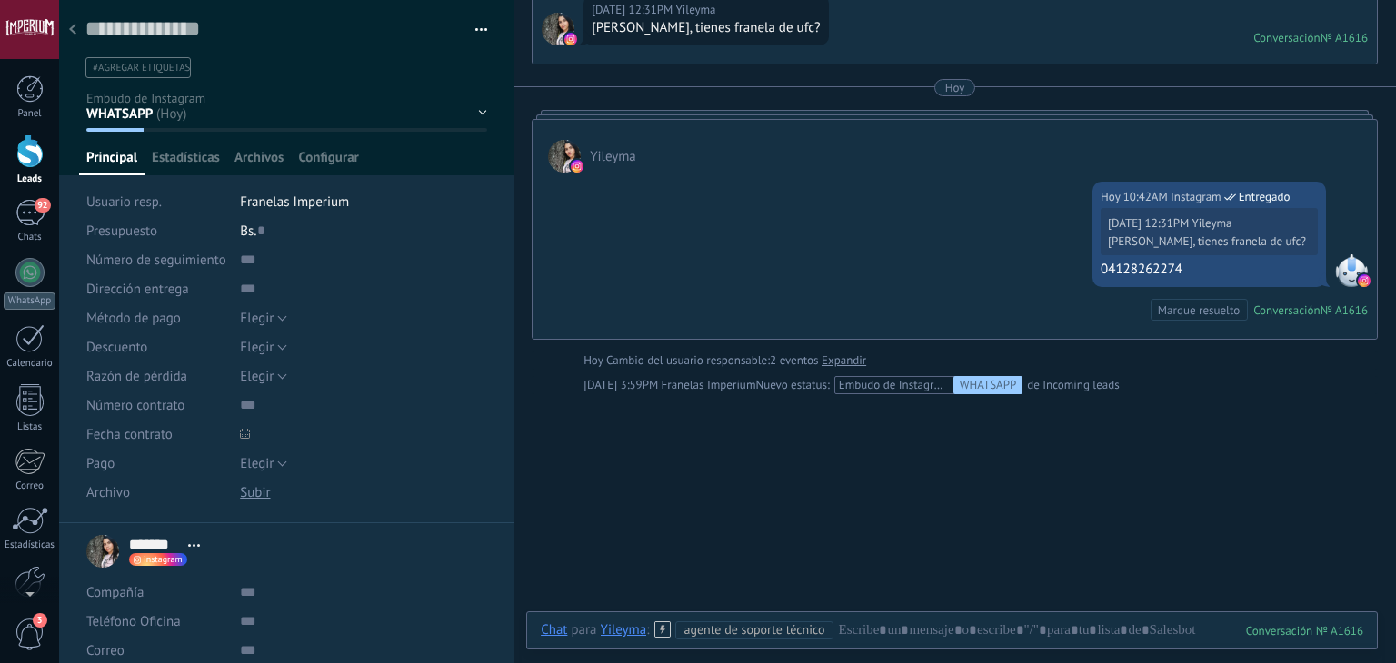
scroll to position [108, 0]
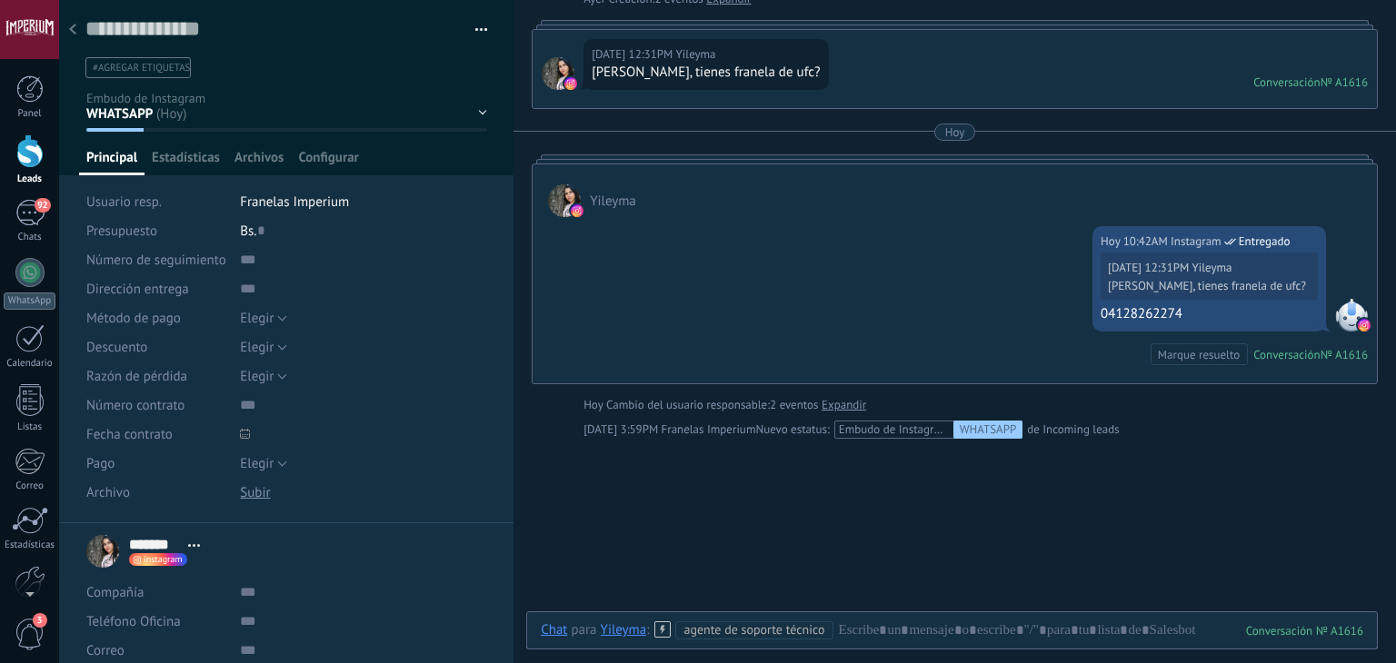
click at [72, 25] on icon at bounding box center [72, 29] width 7 height 11
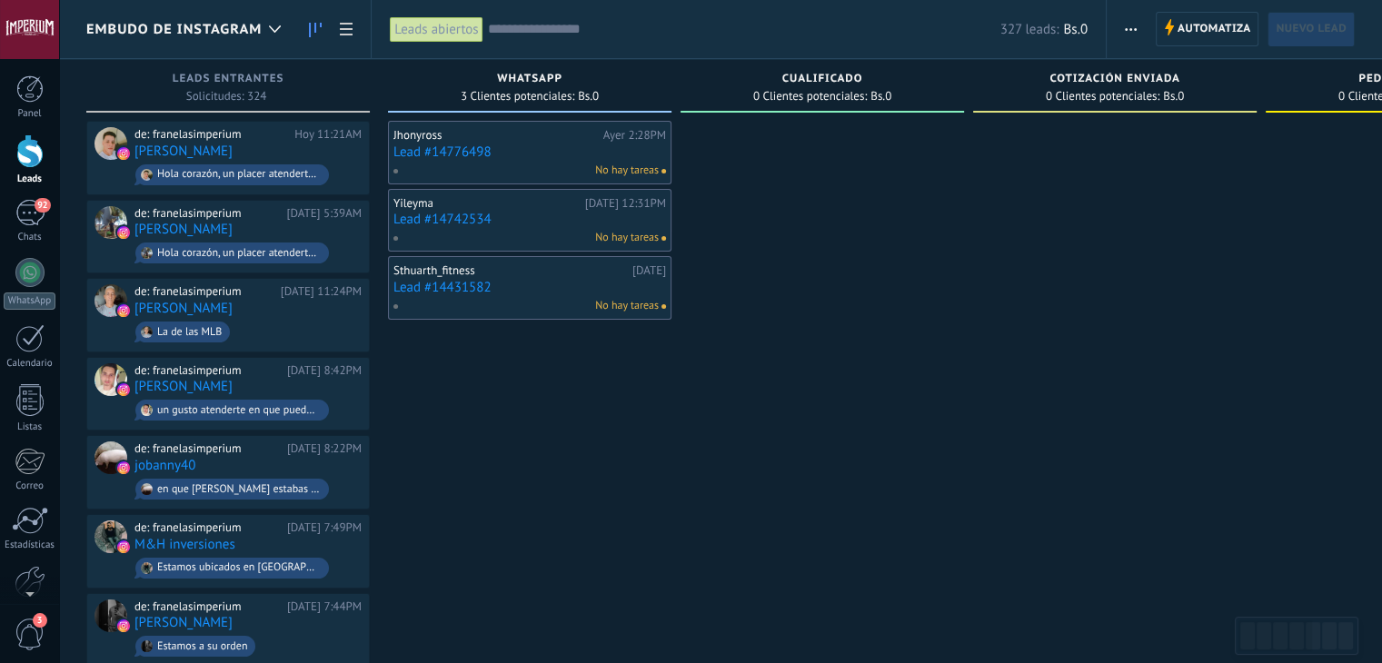
click at [453, 289] on link "Lead #14431582" at bounding box center [529, 287] width 273 height 15
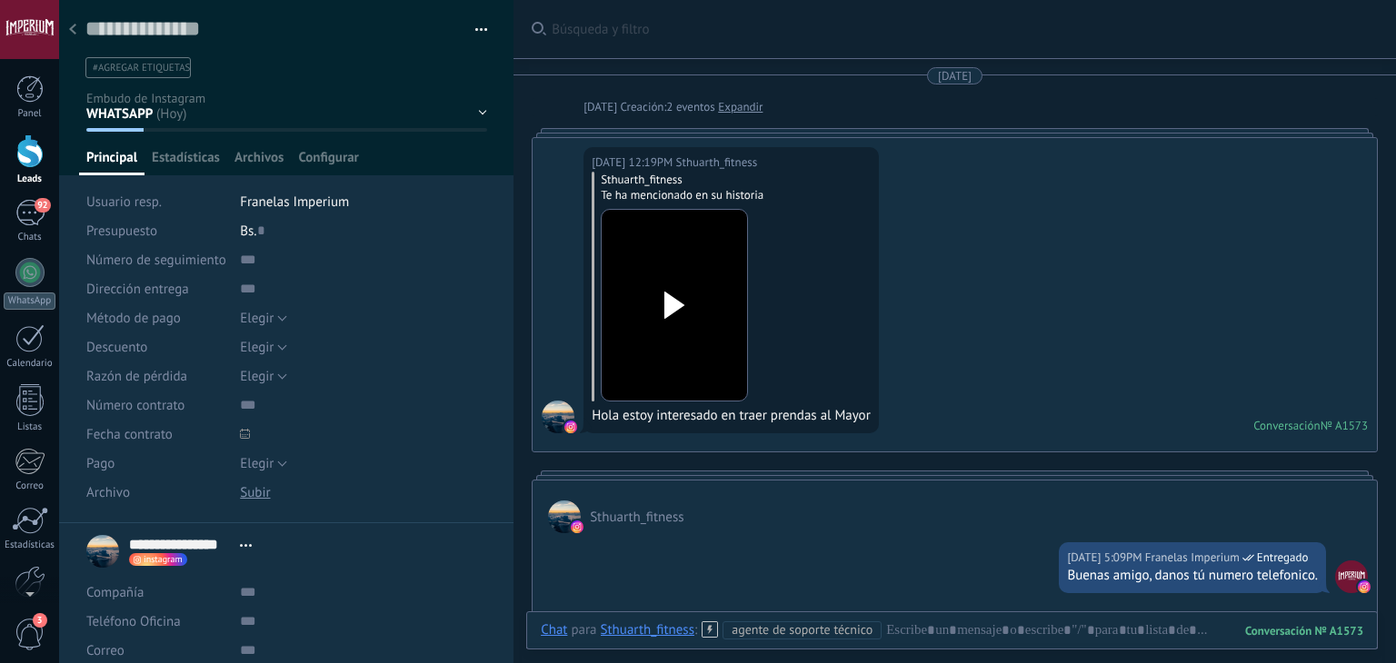
click at [65, 26] on div at bounding box center [72, 30] width 25 height 35
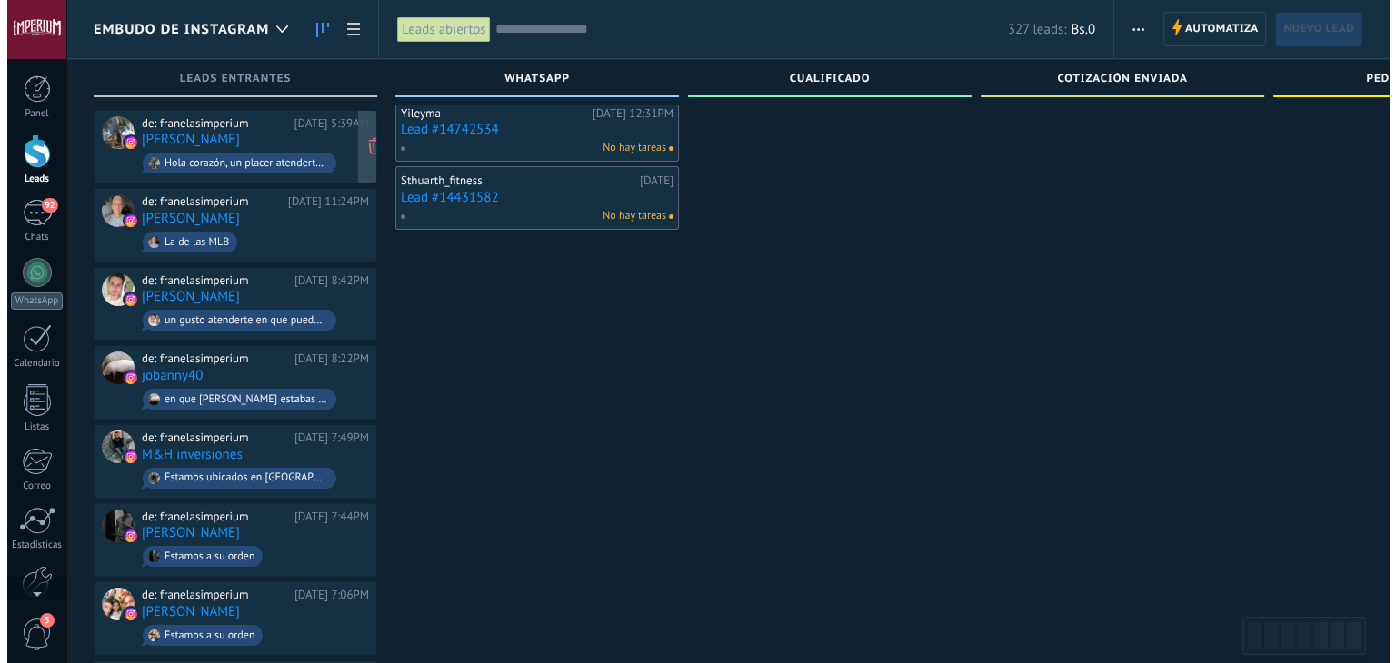
scroll to position [91, 0]
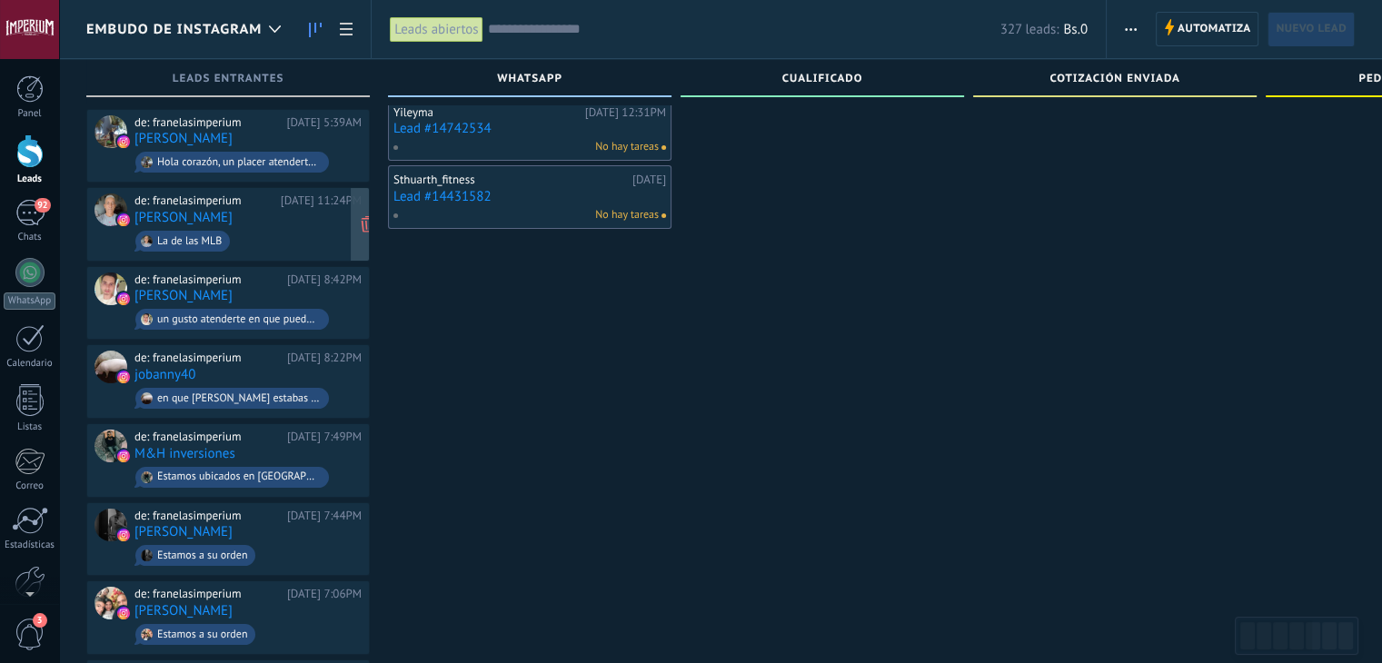
click at [284, 237] on span "La de las MLB" at bounding box center [247, 241] width 227 height 28
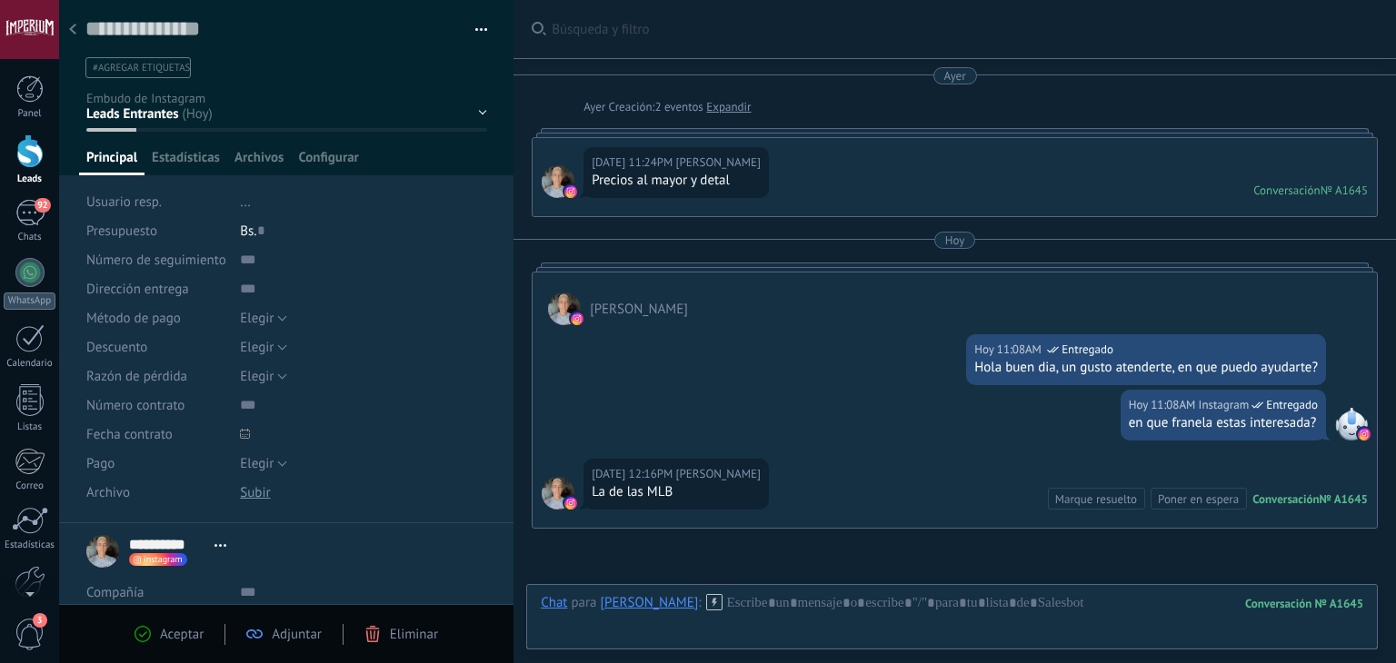
scroll to position [181, 0]
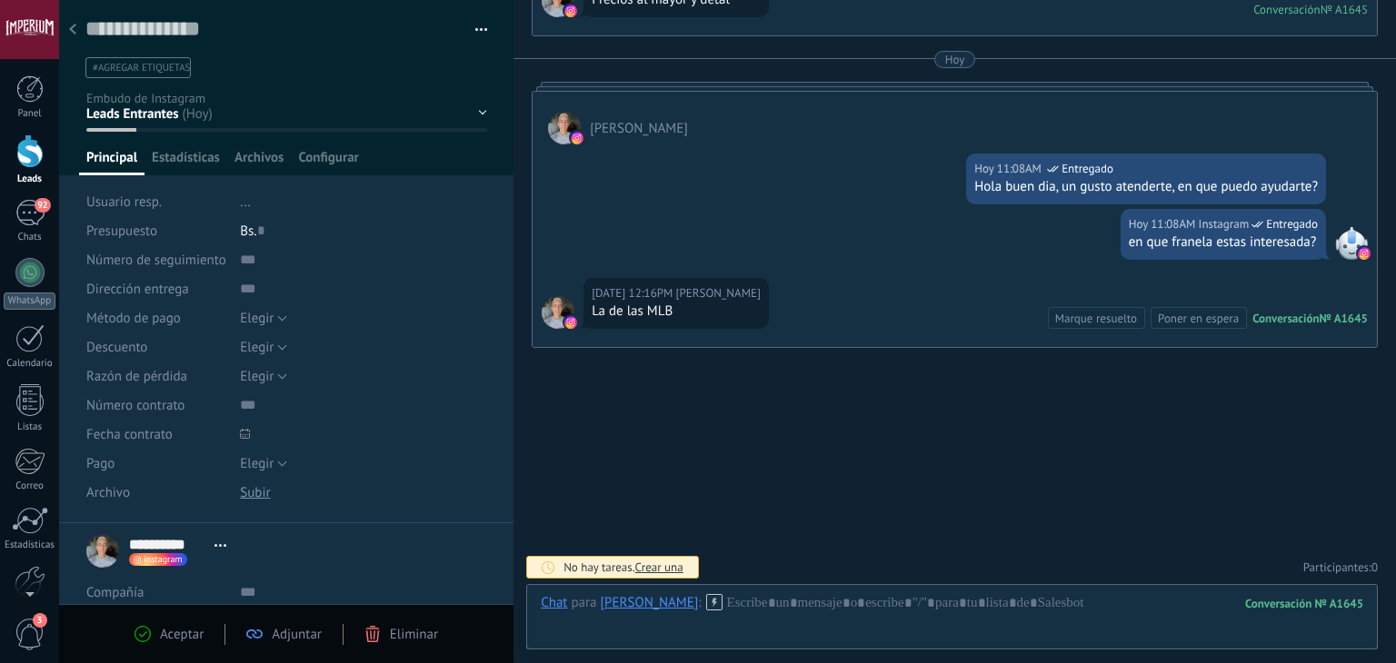
click at [74, 22] on div at bounding box center [72, 30] width 25 height 35
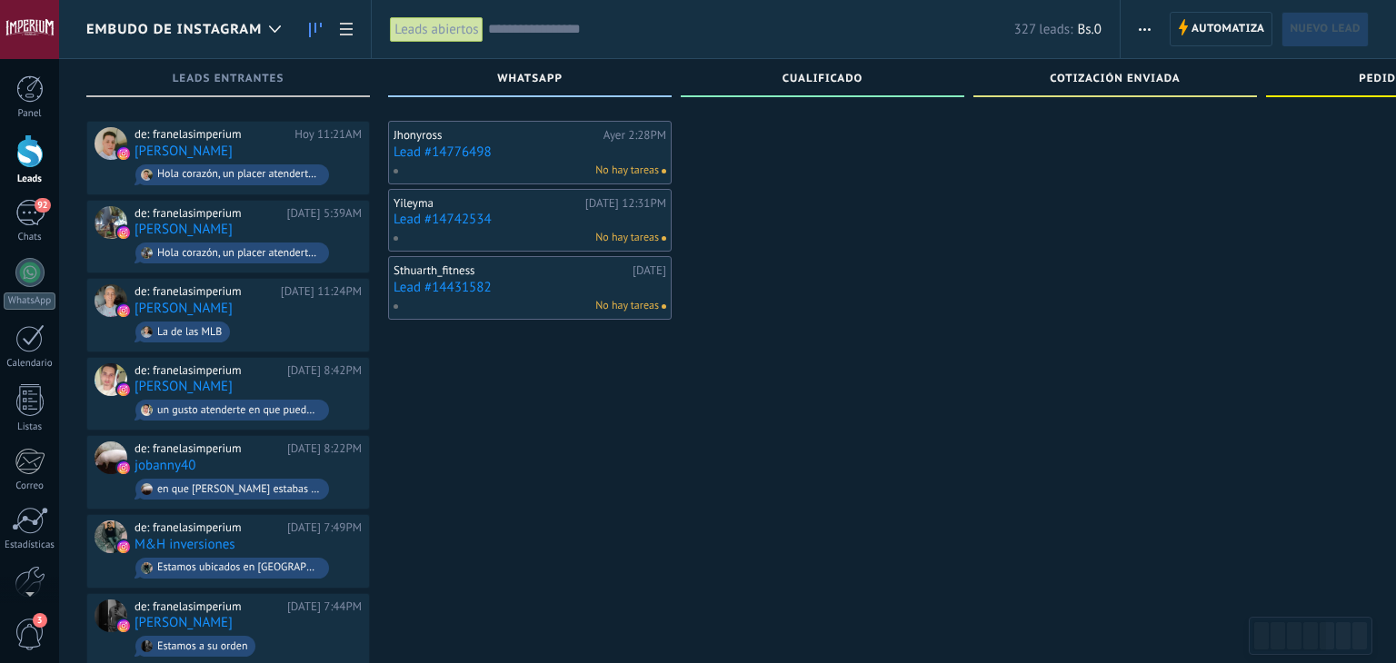
scroll to position [91, 0]
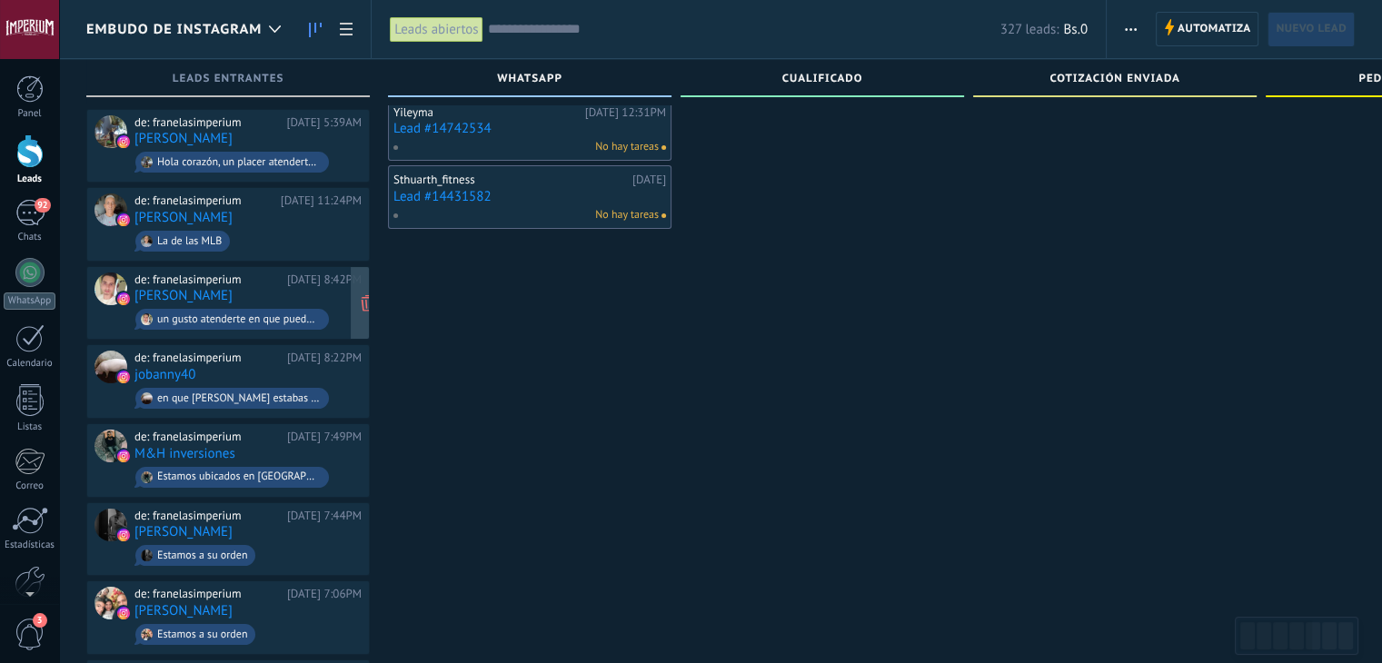
click at [281, 277] on div "de: franelasimperium" at bounding box center [207, 280] width 146 height 15
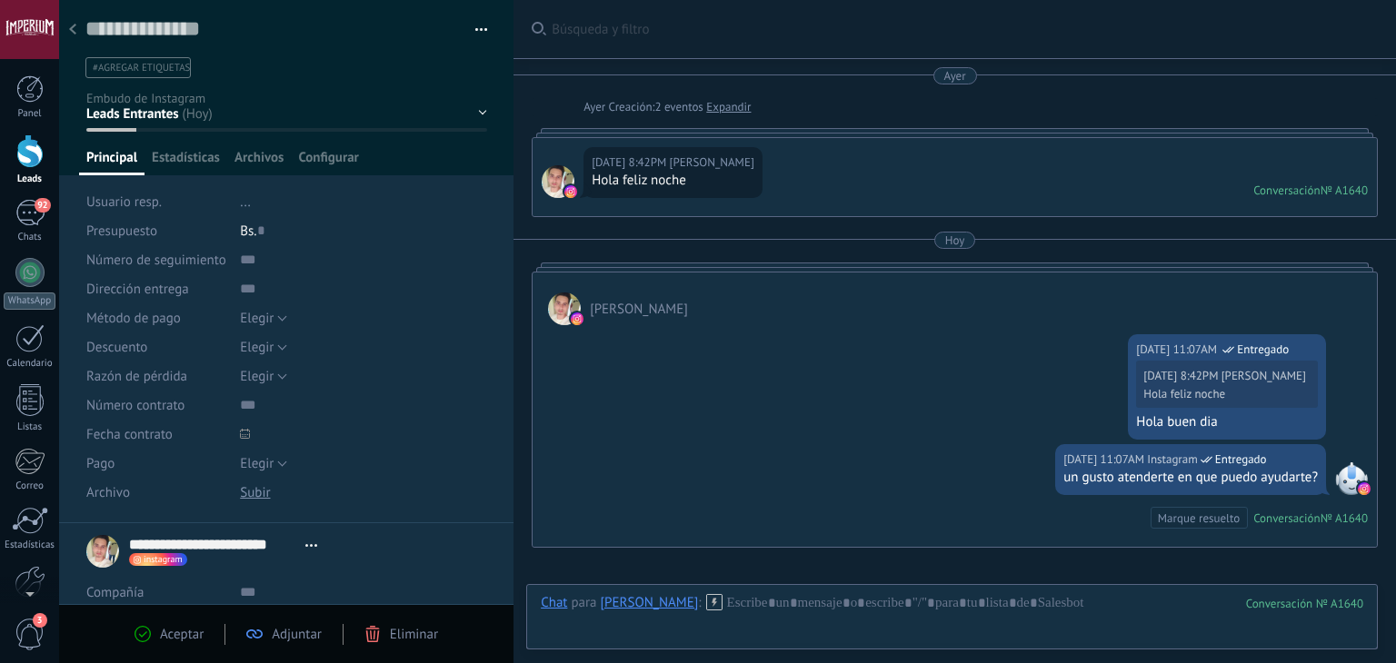
scroll to position [200, 0]
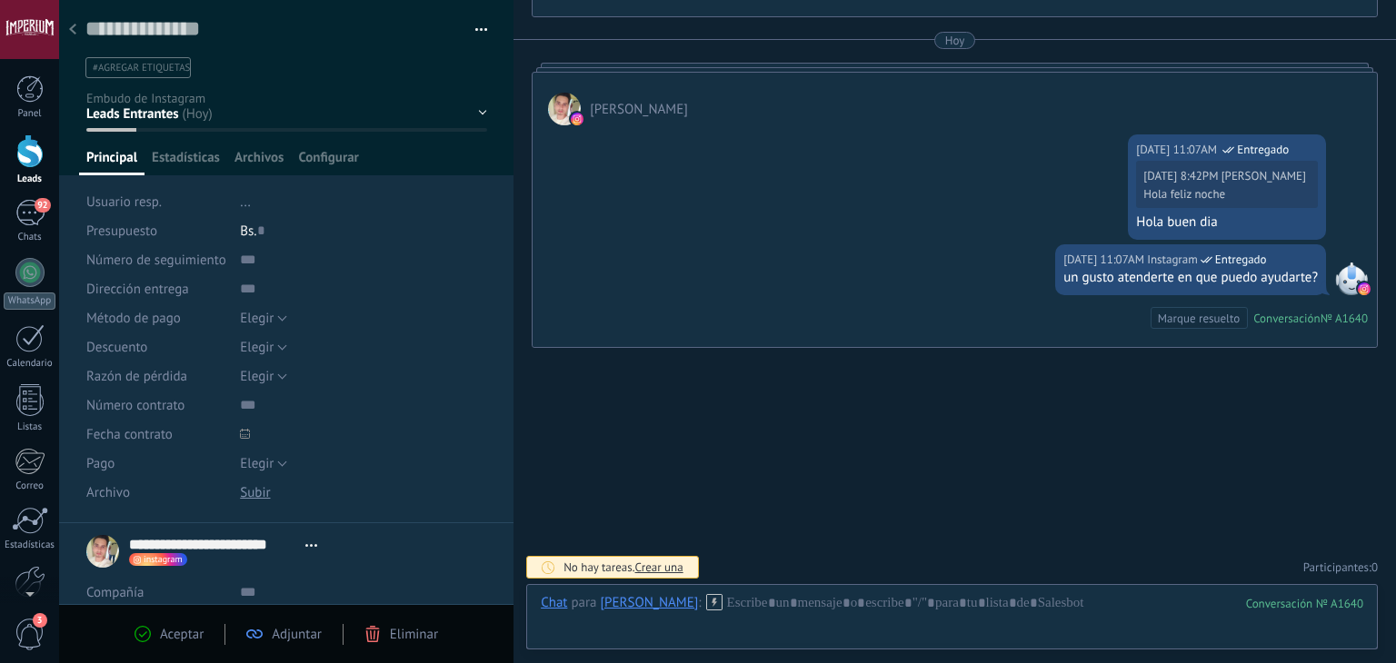
click at [78, 35] on div at bounding box center [72, 30] width 25 height 35
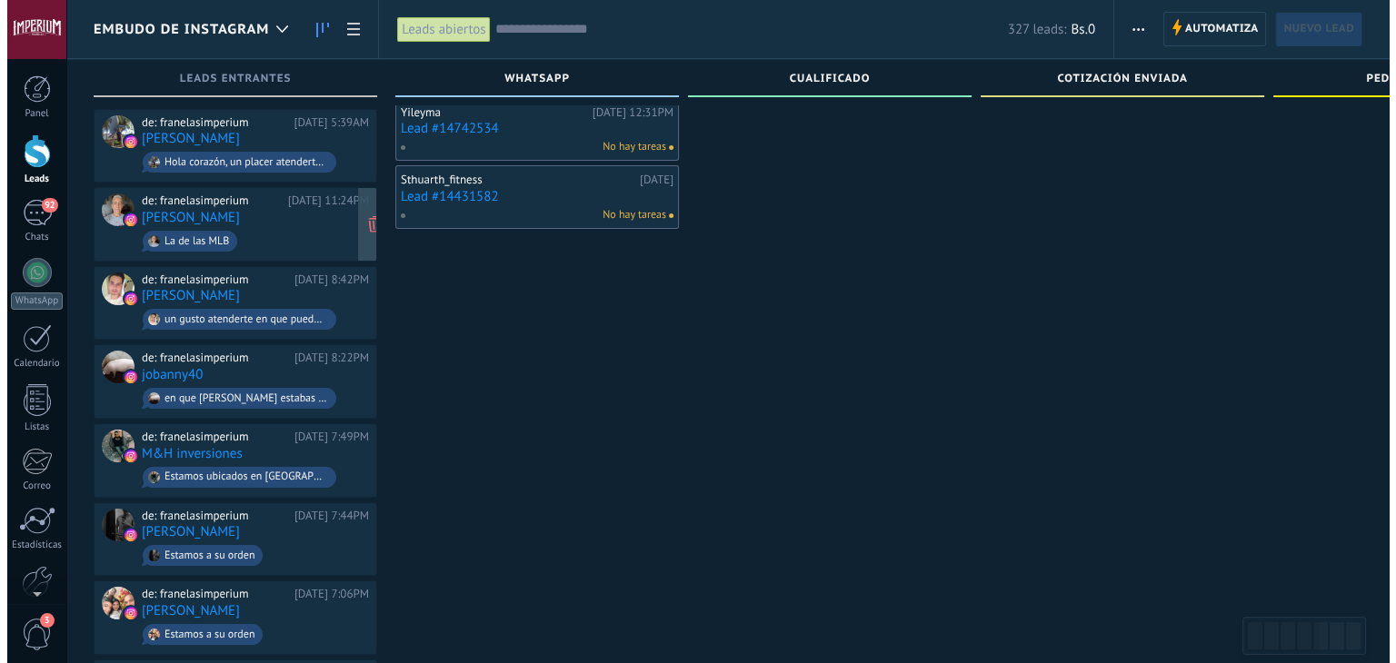
scroll to position [182, 0]
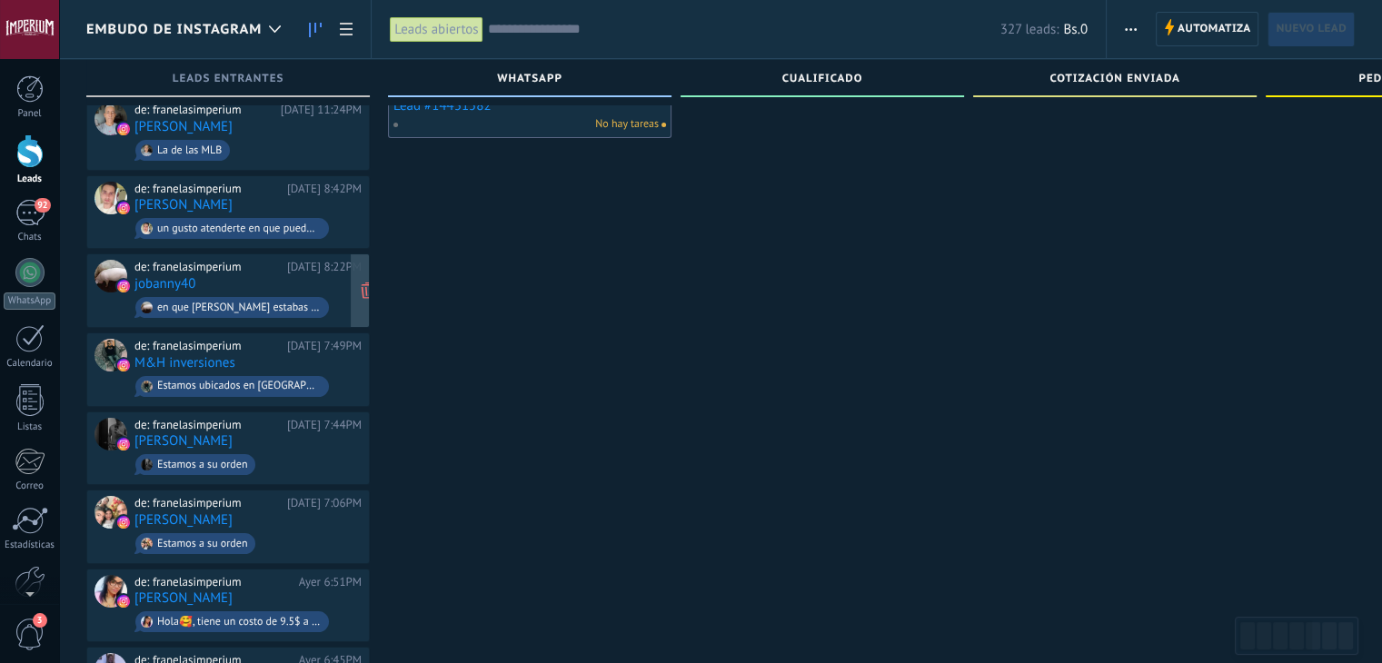
click at [253, 260] on div "de: franelasimperium" at bounding box center [207, 267] width 146 height 15
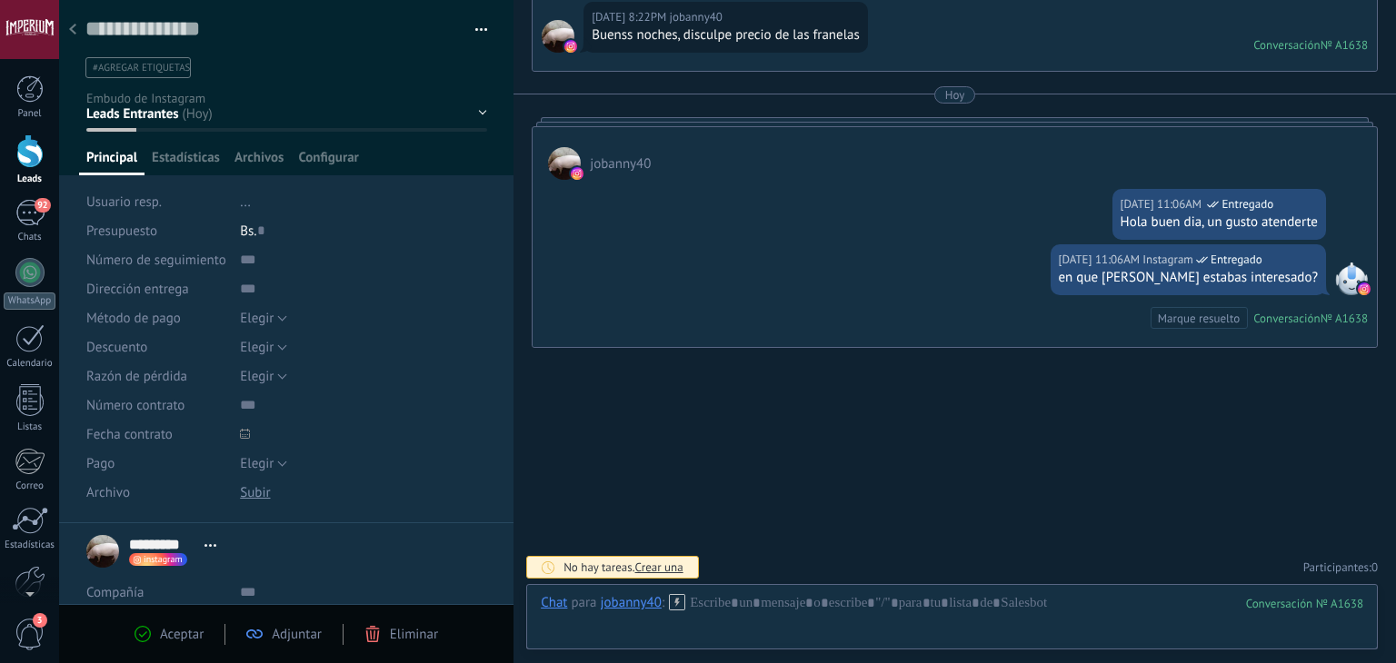
scroll to position [26, 0]
click at [75, 37] on div at bounding box center [72, 30] width 25 height 35
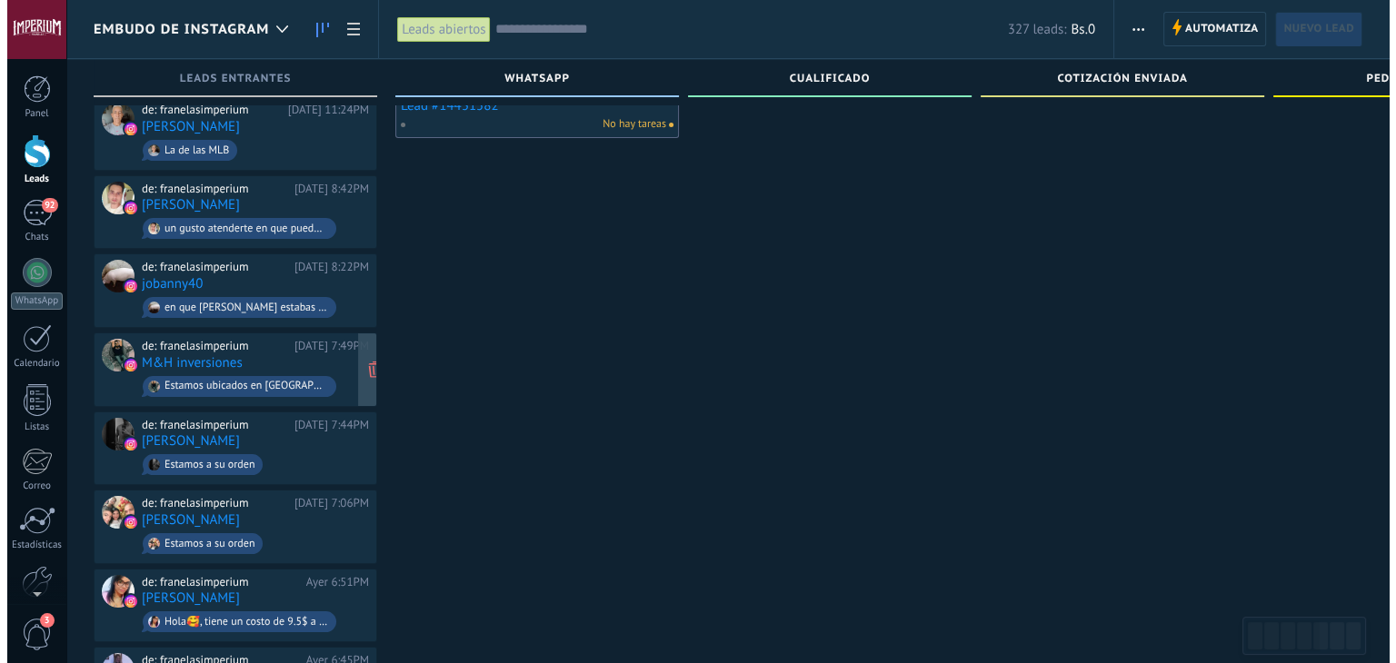
scroll to position [273, 0]
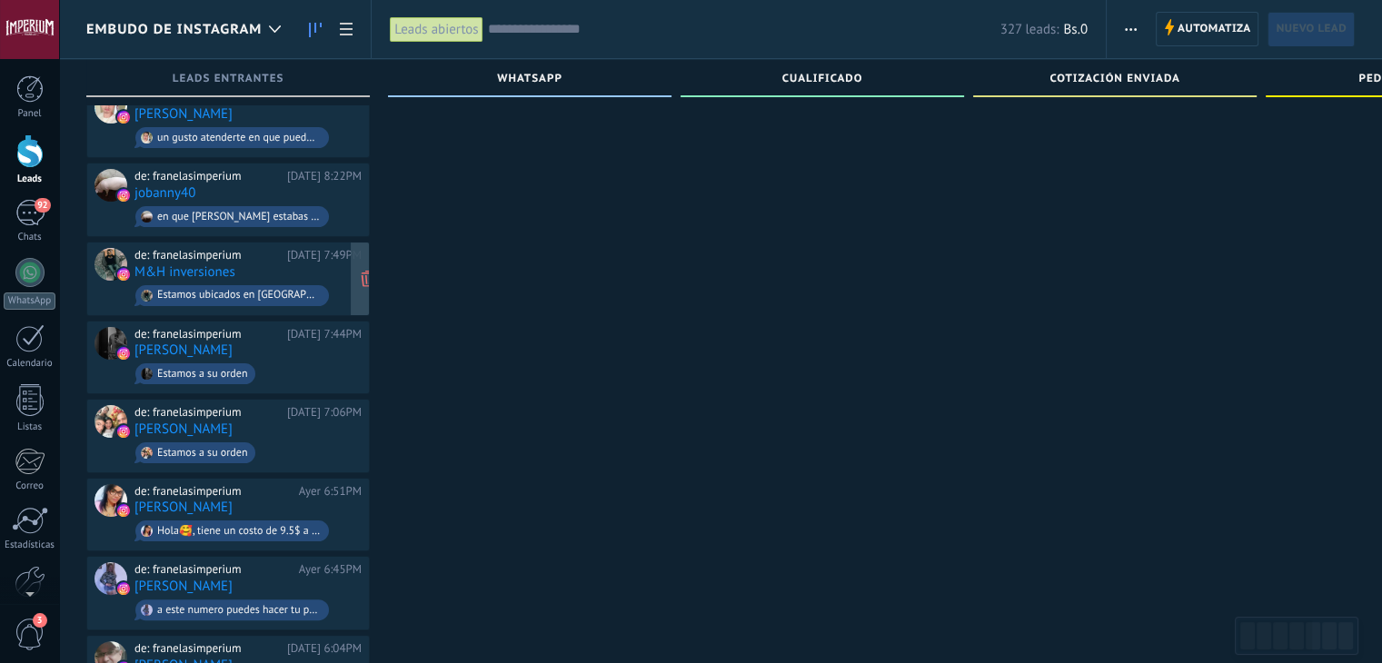
click at [288, 270] on div "de: franelasimperium Ayer 7:49PM M&H inversiones Estamos ubicados en maracay, a…" at bounding box center [247, 279] width 227 height 62
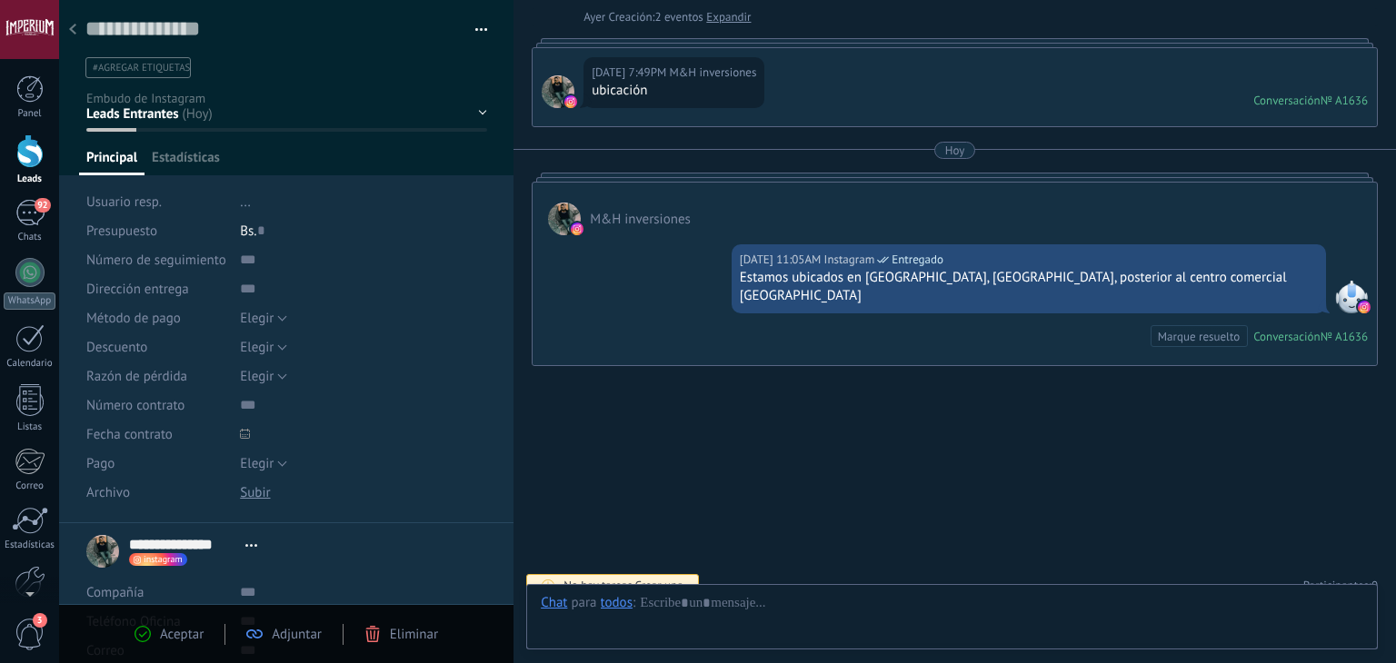
scroll to position [26, 0]
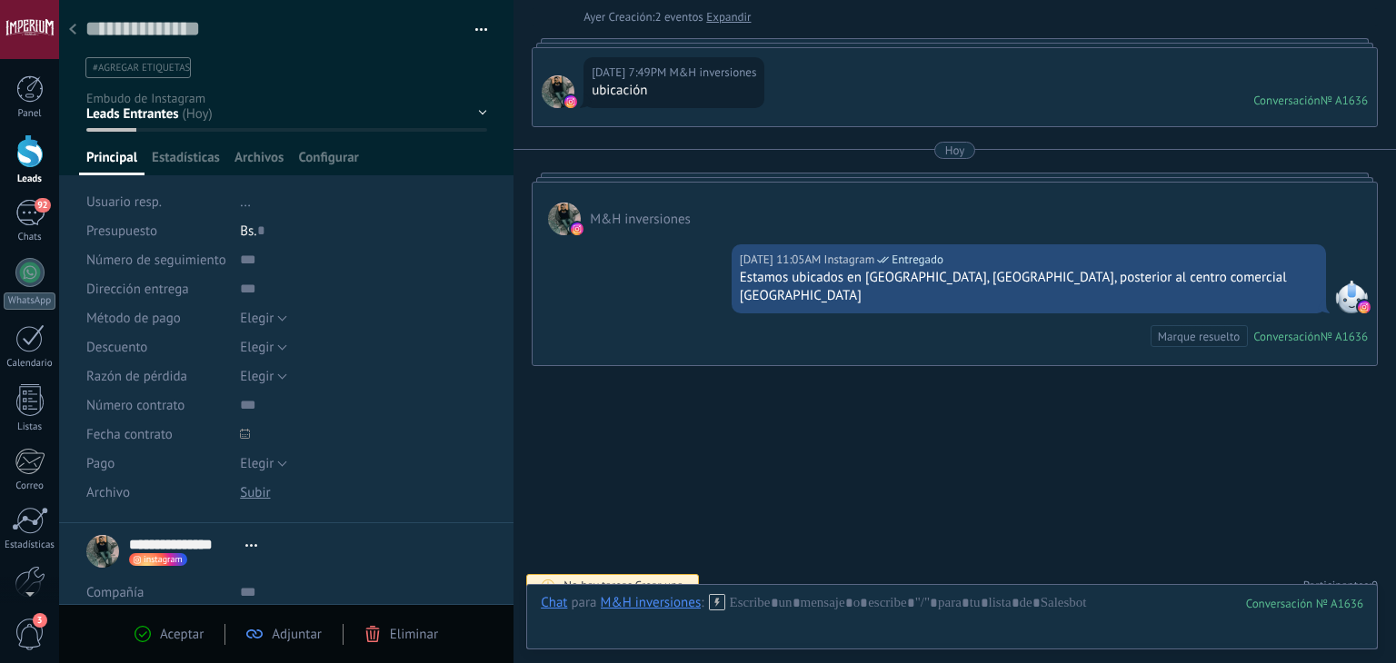
click at [67, 36] on div at bounding box center [72, 30] width 25 height 35
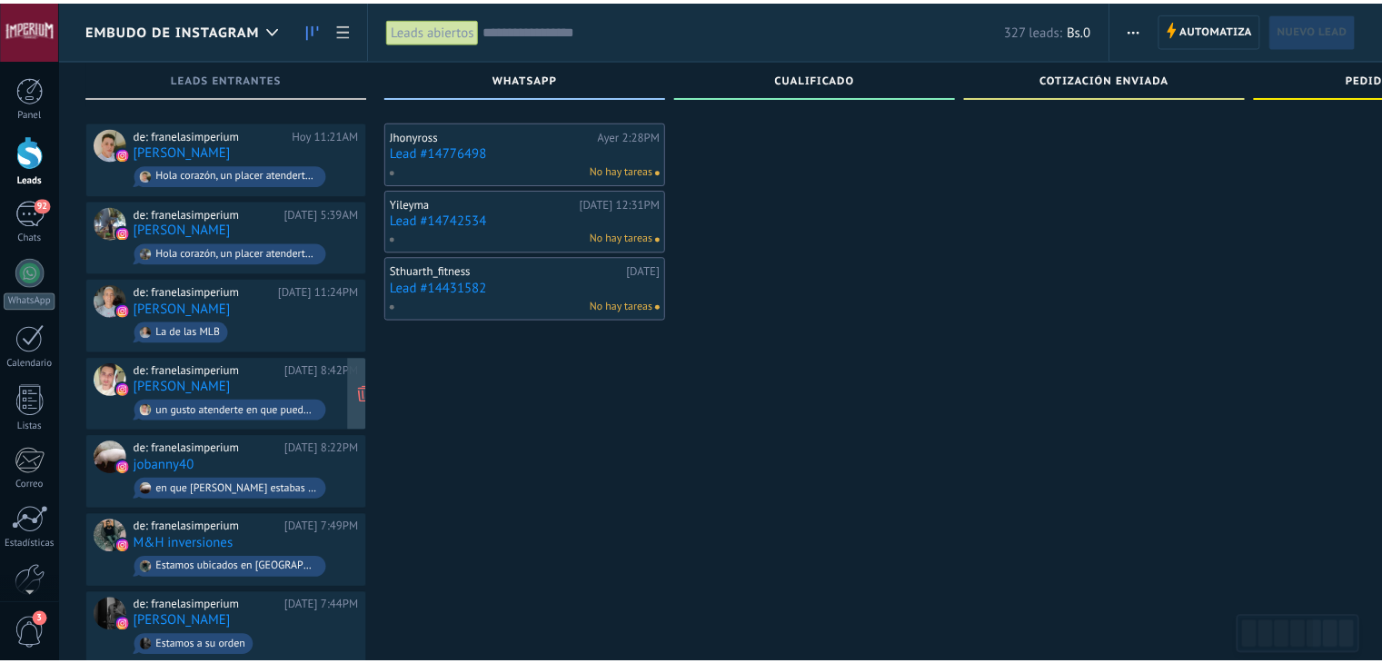
scroll to position [273, 0]
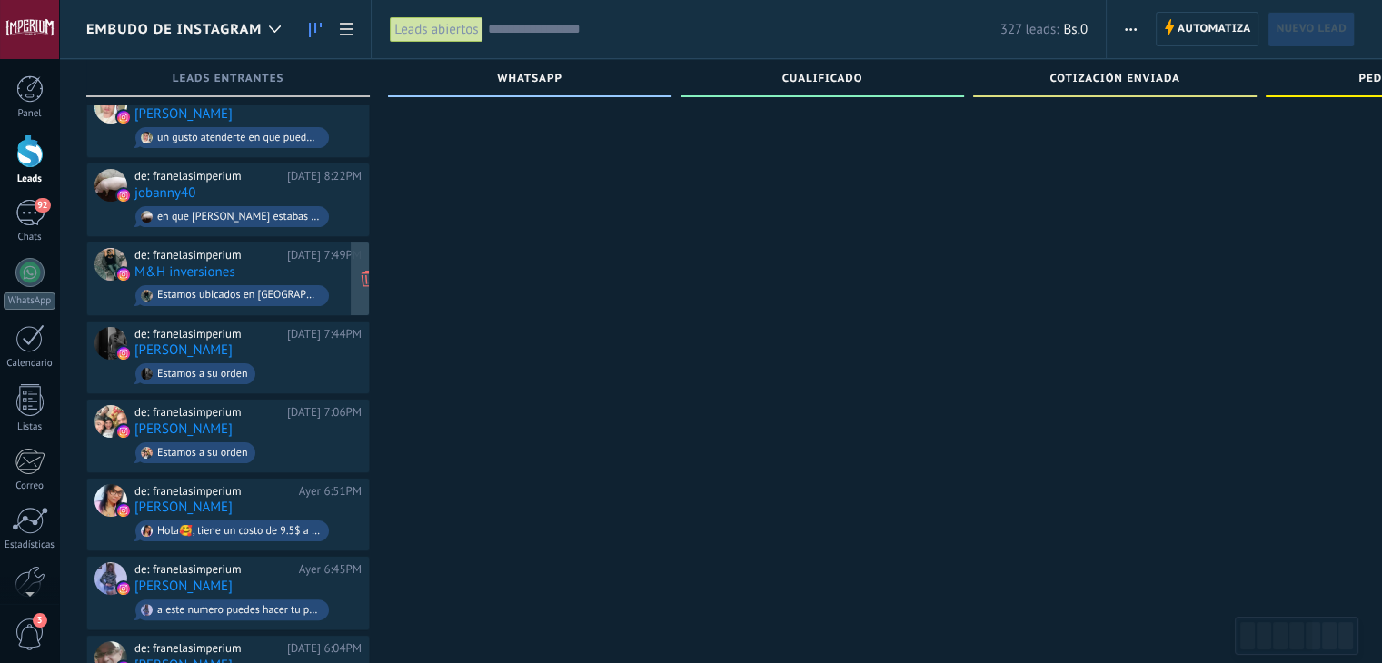
click at [282, 267] on div "de: franelasimperium Ayer 7:49PM M&H inversiones Estamos ubicados en maracay, a…" at bounding box center [247, 279] width 227 height 62
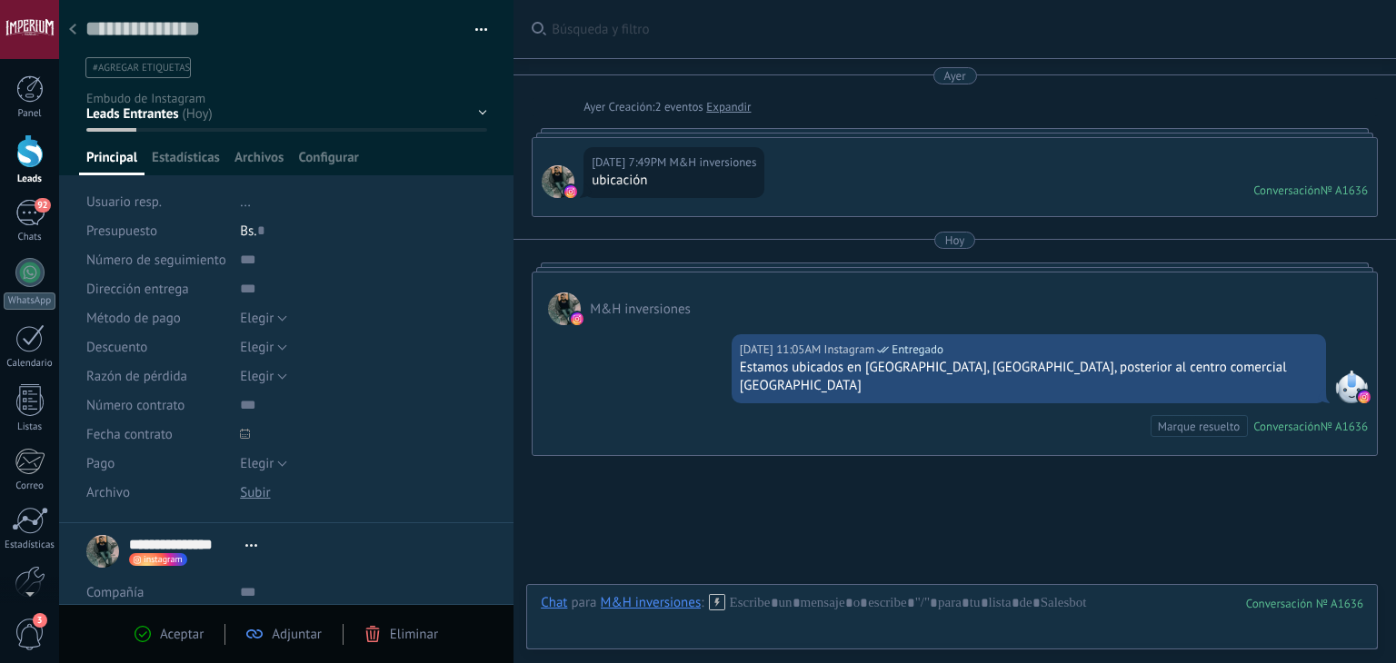
scroll to position [90, 0]
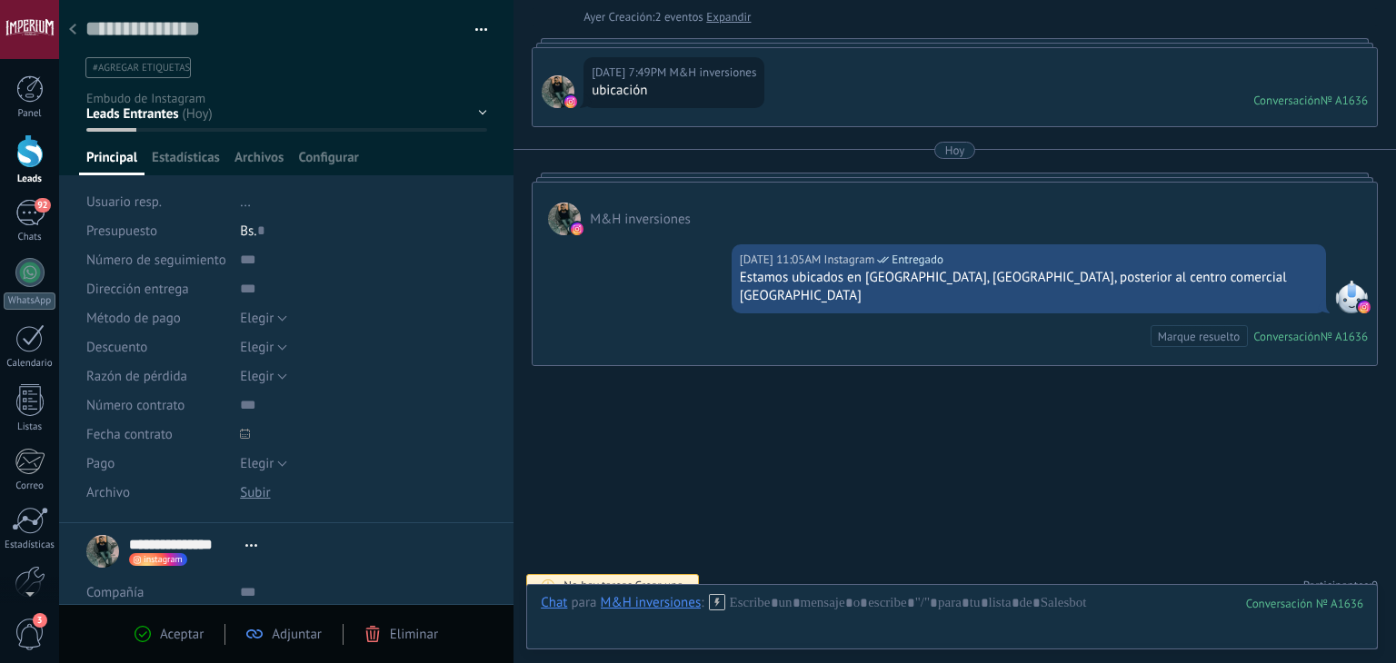
click at [68, 31] on div at bounding box center [72, 30] width 25 height 35
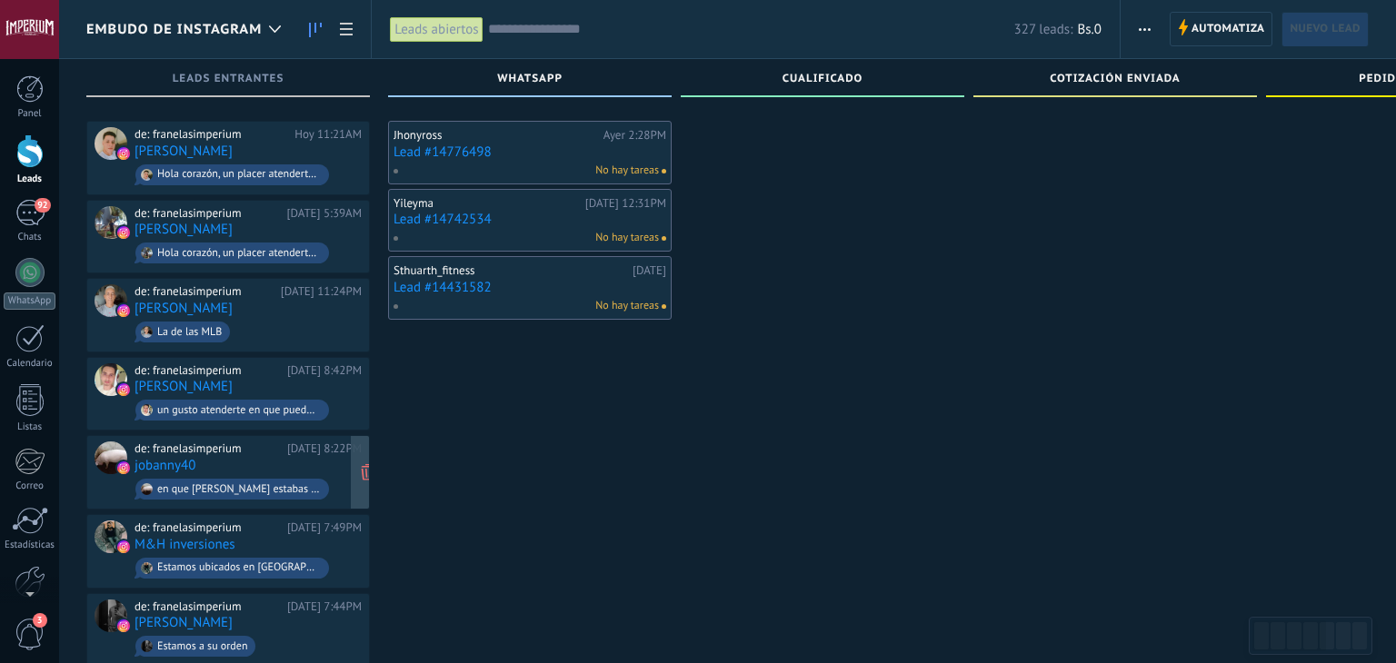
scroll to position [273, 0]
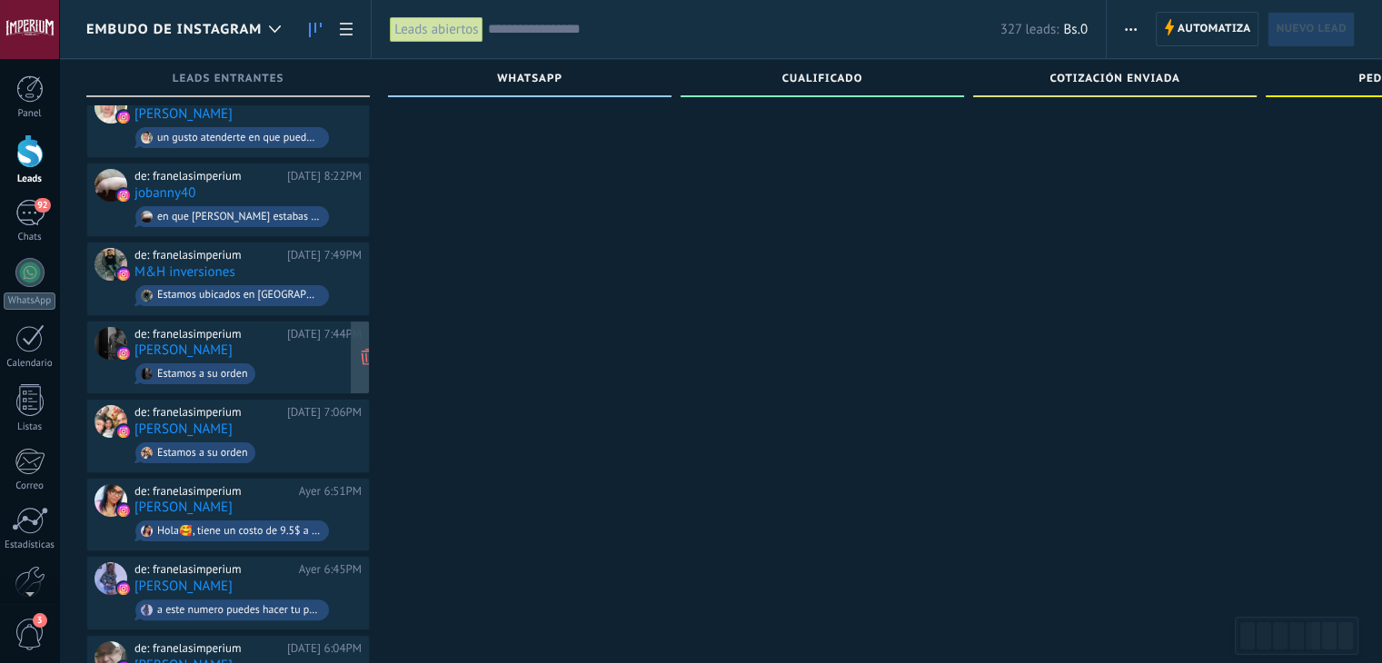
click at [278, 331] on div "de: franelasimperium" at bounding box center [207, 334] width 146 height 15
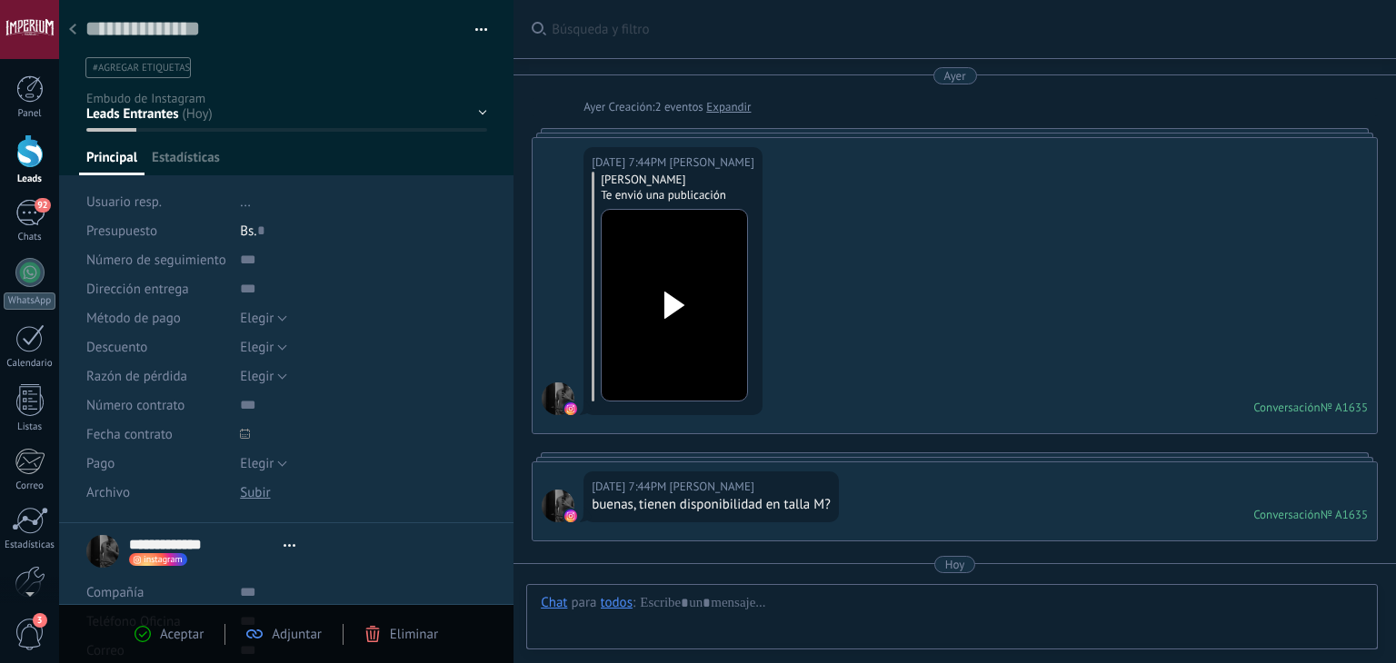
type textarea "**********"
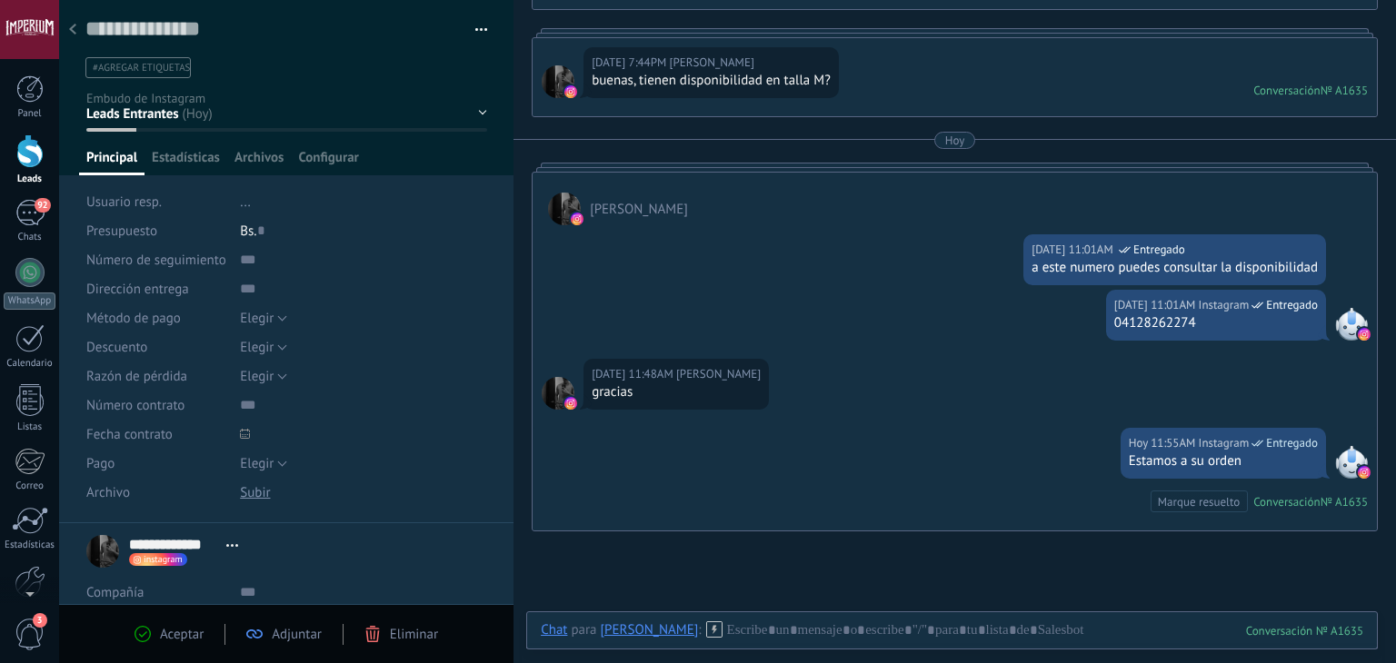
click at [76, 42] on div at bounding box center [72, 30] width 25 height 35
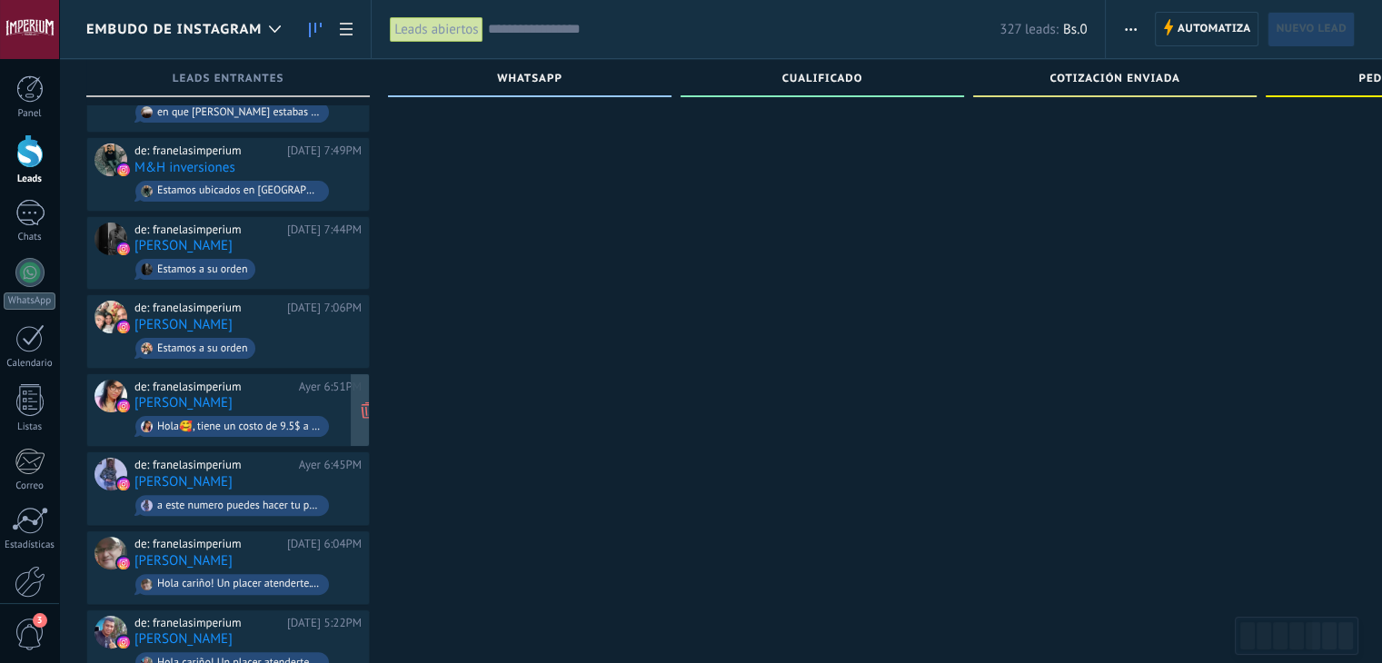
scroll to position [454, 0]
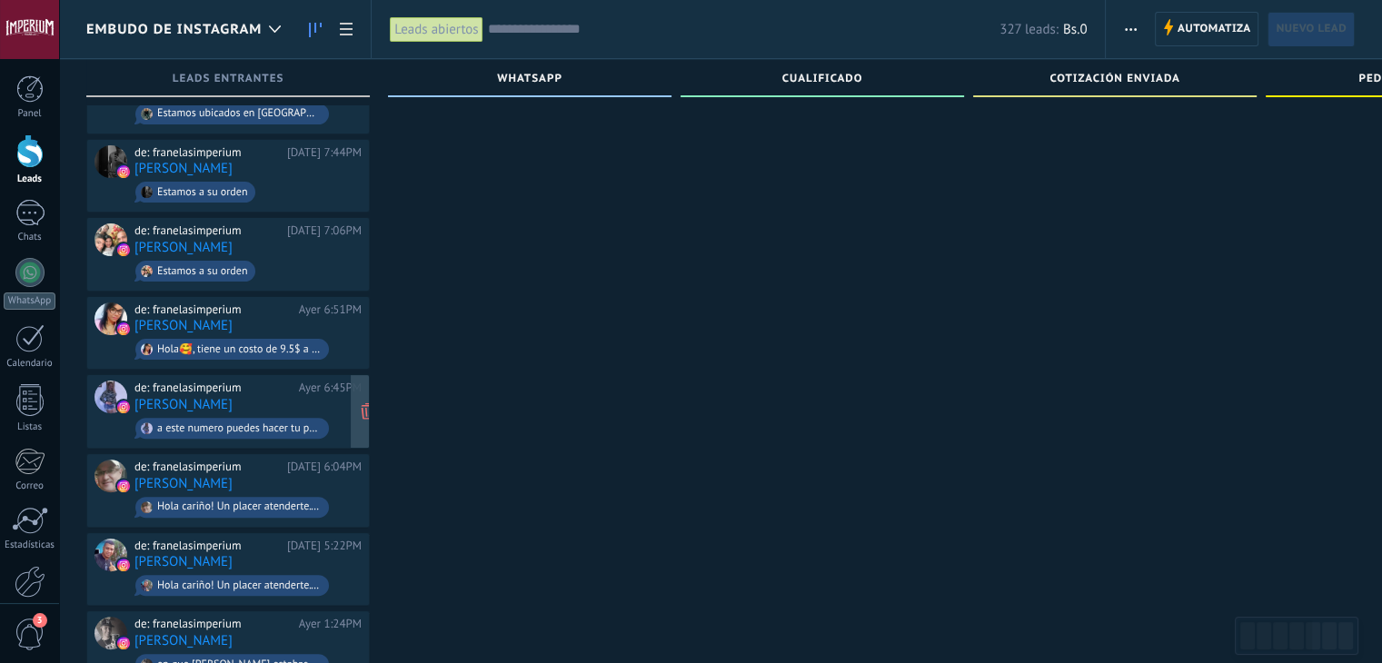
click at [262, 385] on div "de: franelasimperium [DATE] 6:45PM [PERSON_NAME] a este numero puedes hacer tu …" at bounding box center [247, 412] width 227 height 62
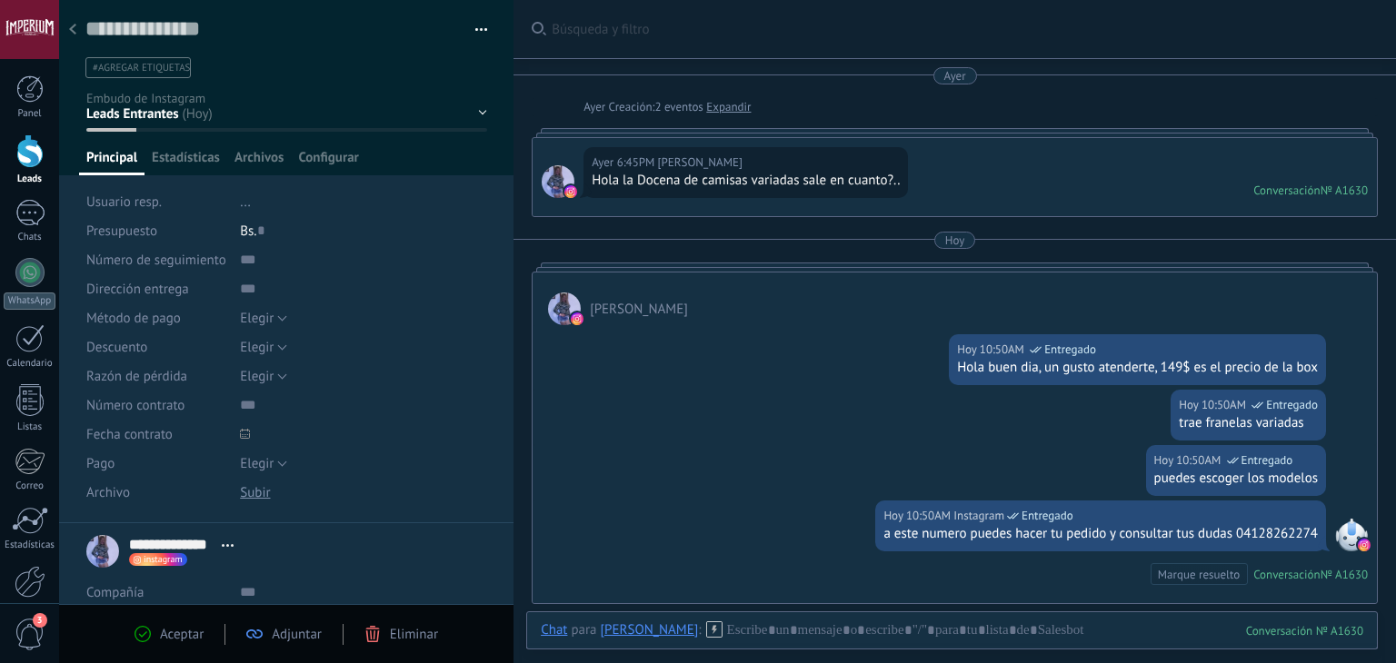
click at [71, 37] on div at bounding box center [72, 30] width 25 height 35
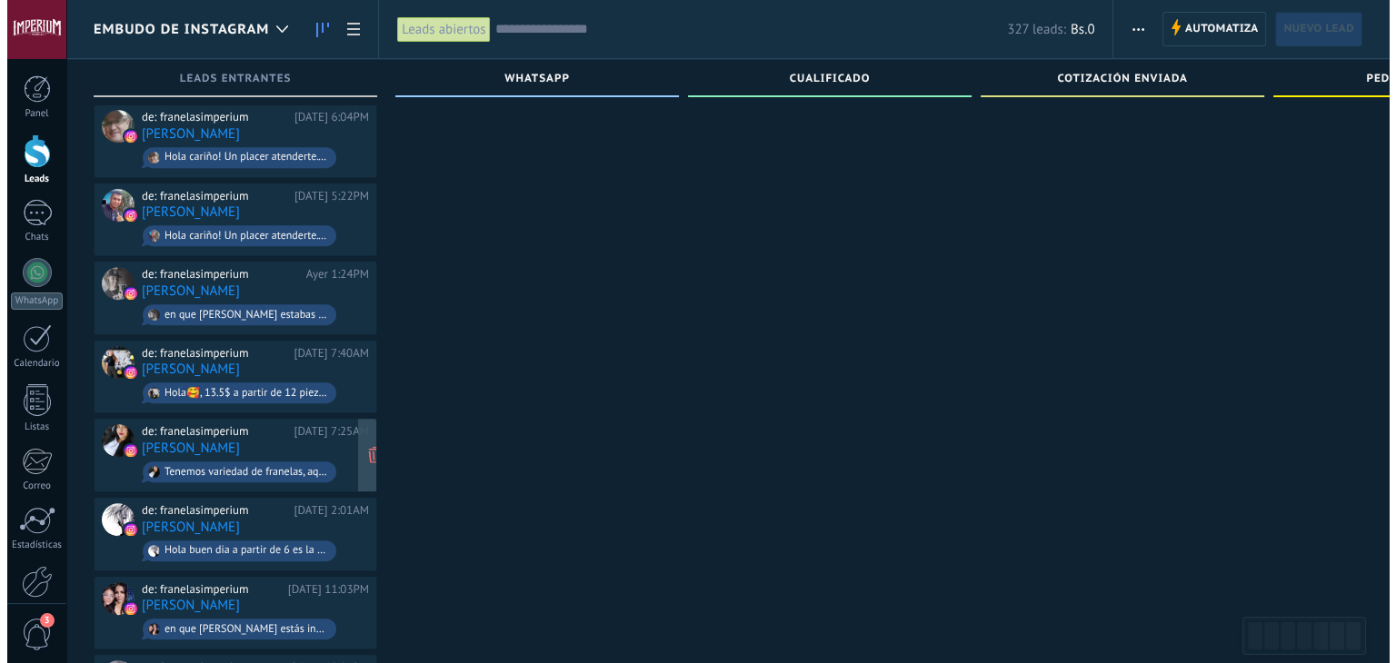
scroll to position [818, 0]
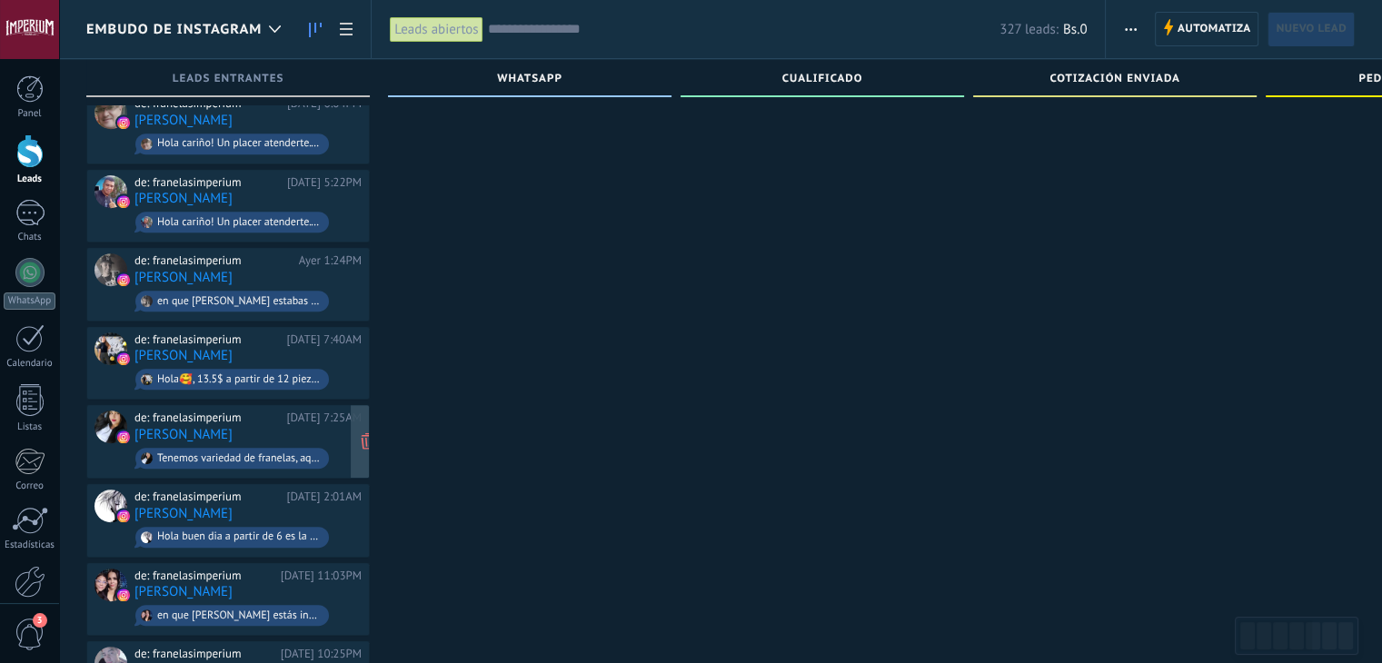
click at [309, 424] on div "de: franelasimperium [DATE] 7:25AM [PERSON_NAME] Tenemos variedad de franelas, …" at bounding box center [247, 442] width 227 height 62
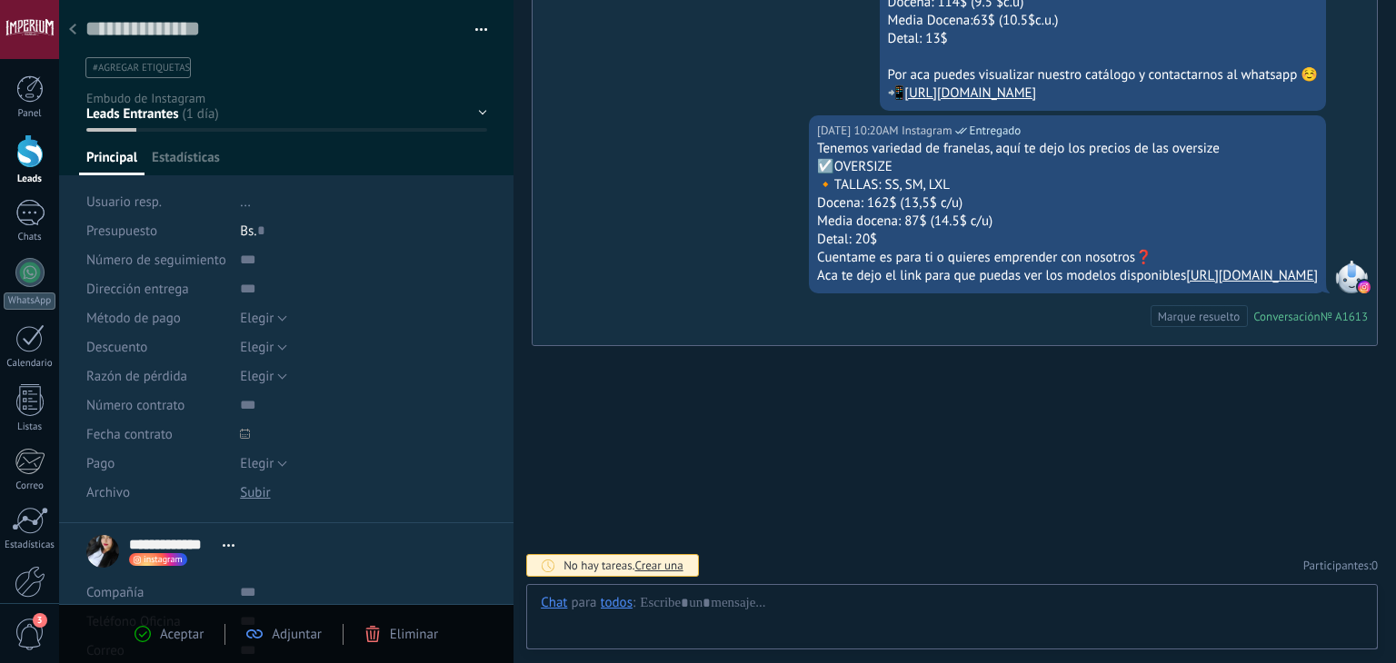
scroll to position [26, 0]
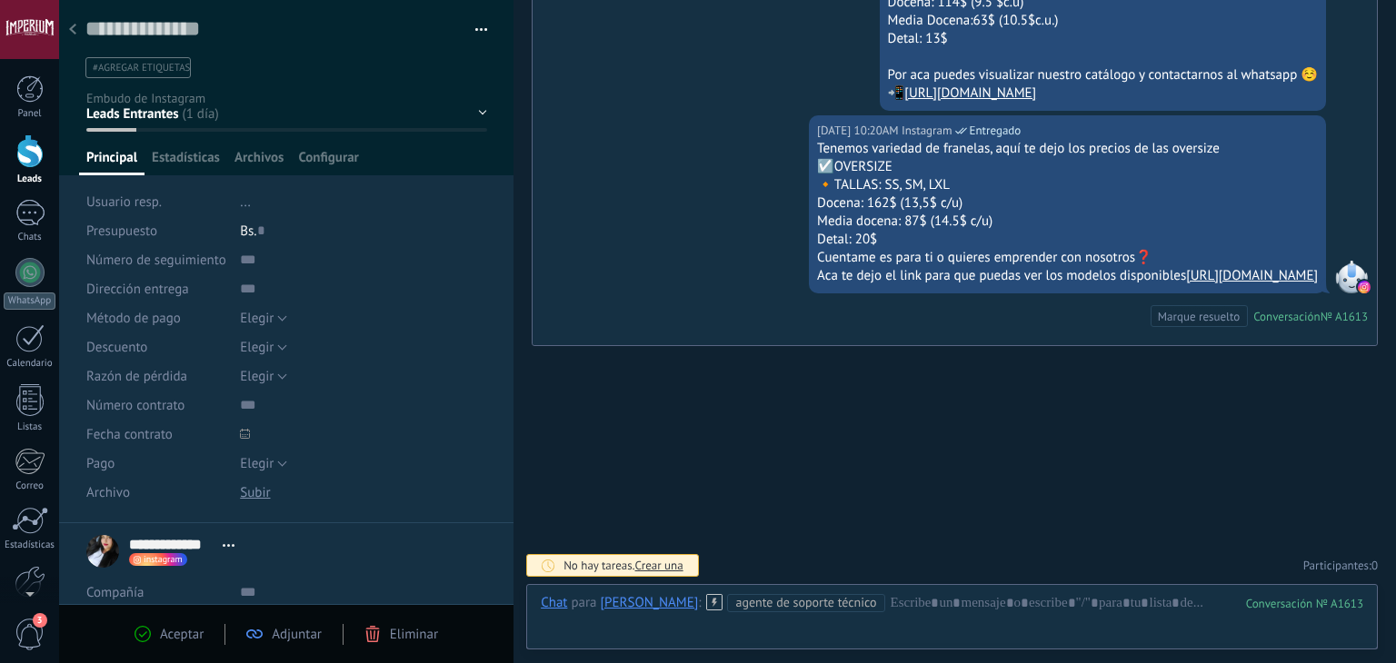
click at [65, 19] on div at bounding box center [72, 30] width 25 height 35
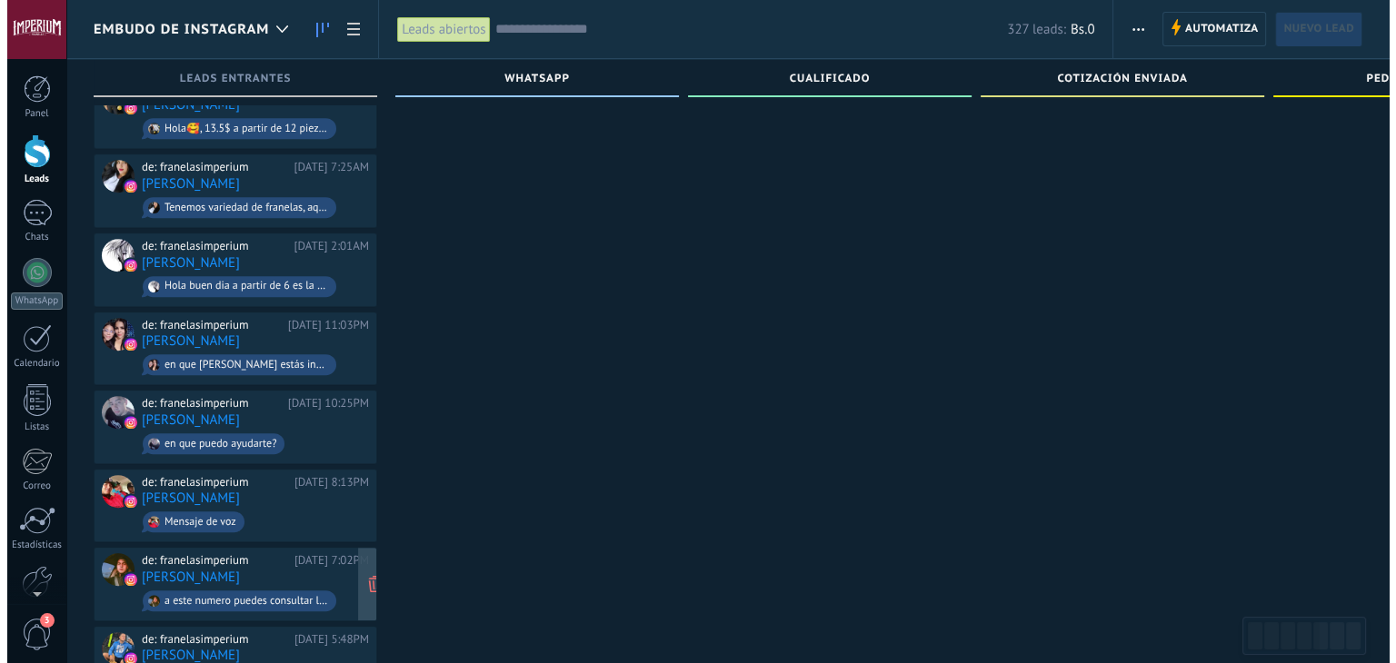
scroll to position [1181, 0]
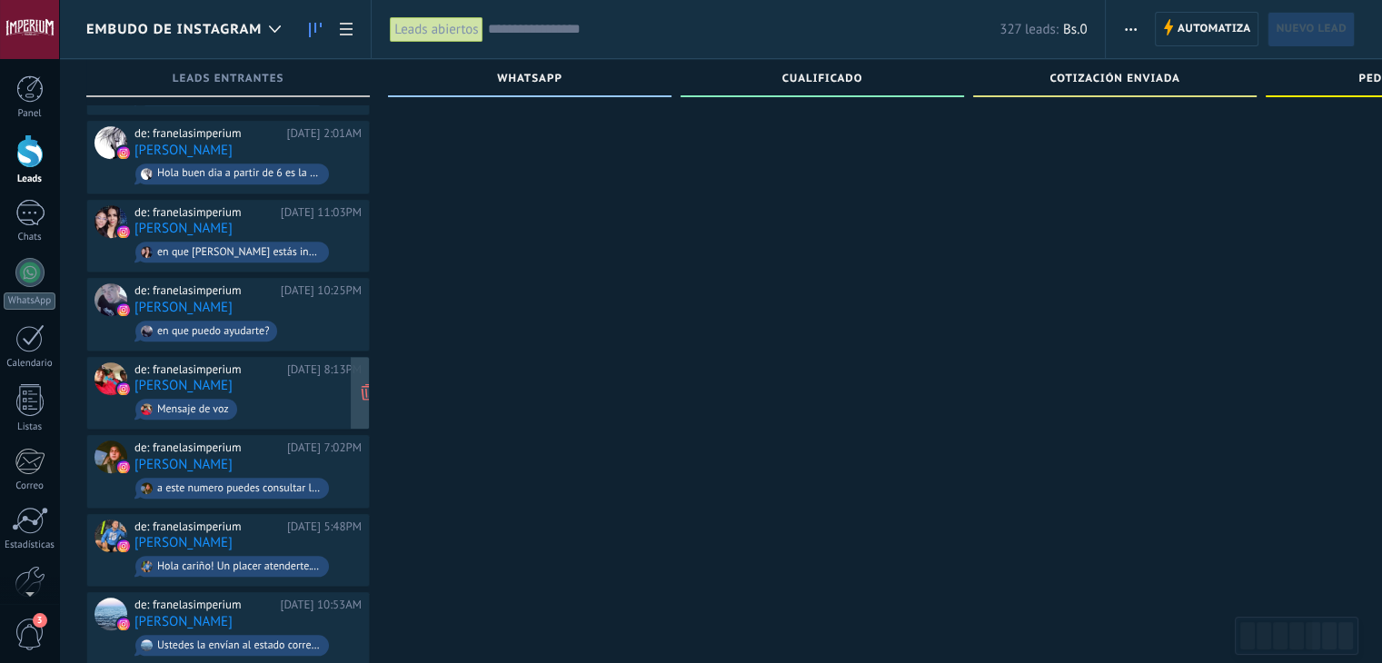
click at [302, 395] on span "Mensaje de voz" at bounding box center [247, 409] width 227 height 28
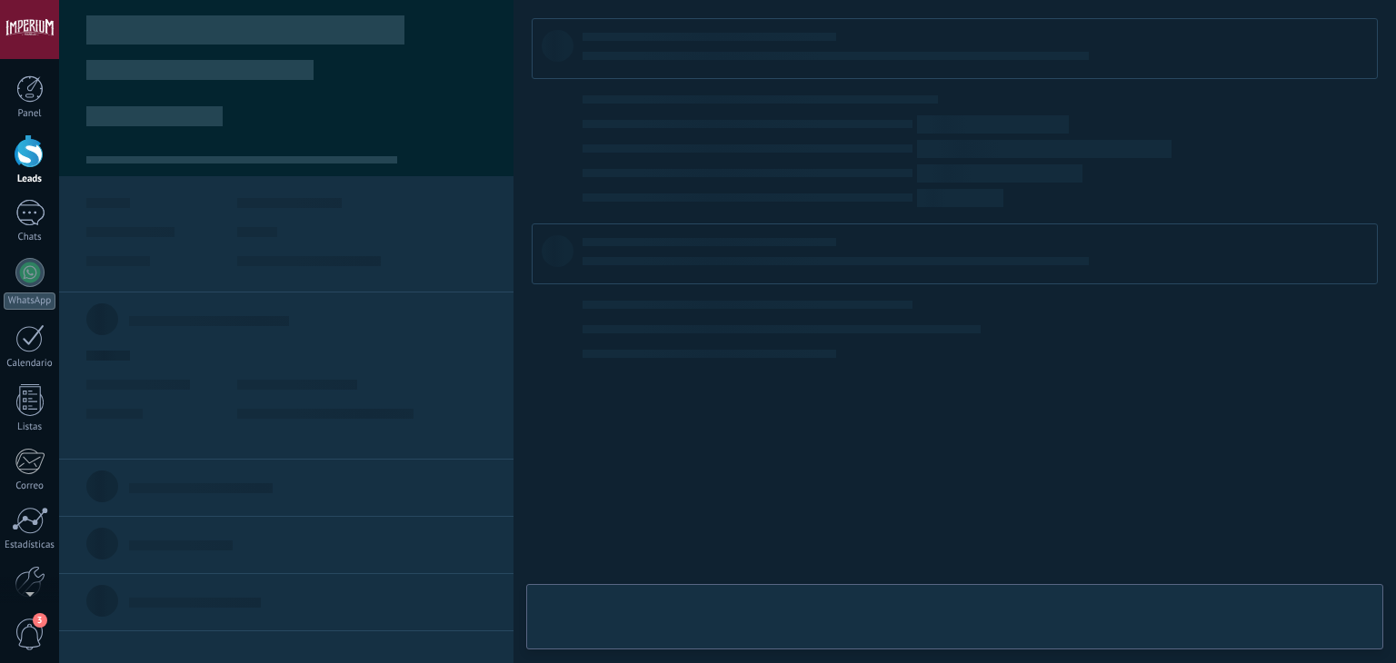
type textarea "**********"
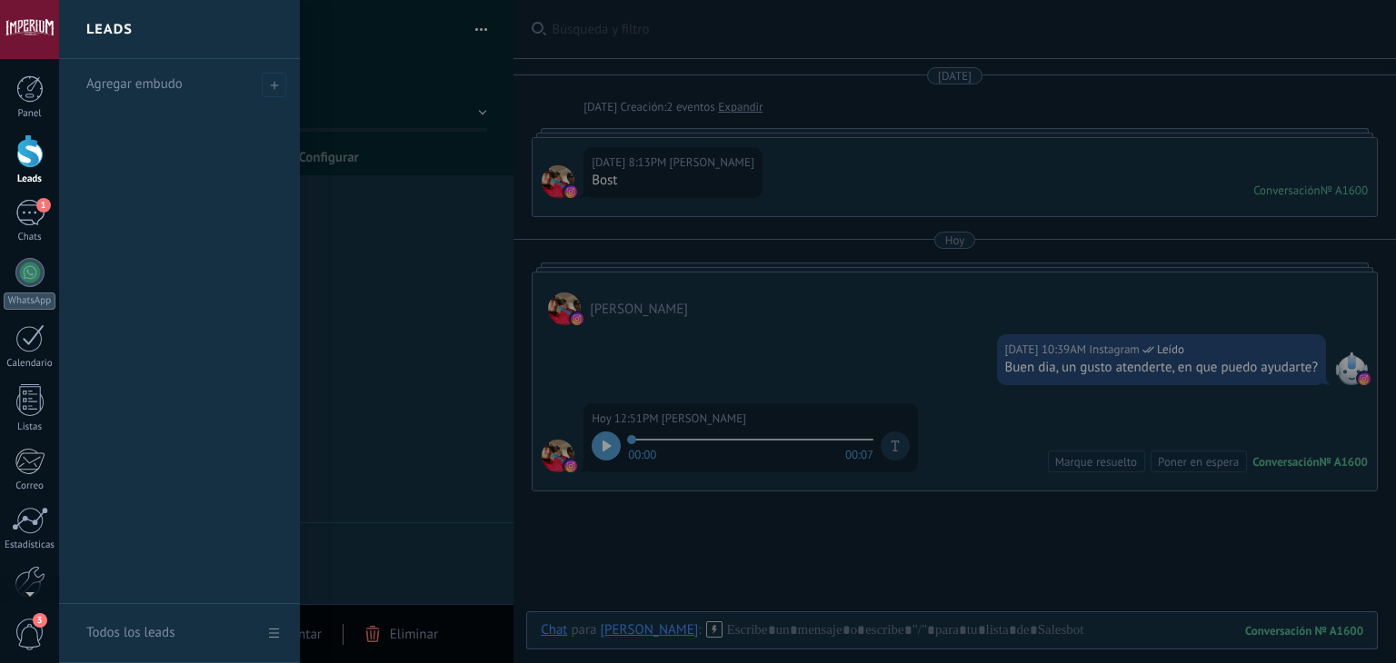
click at [44, 170] on link "Leads" at bounding box center [29, 159] width 59 height 51
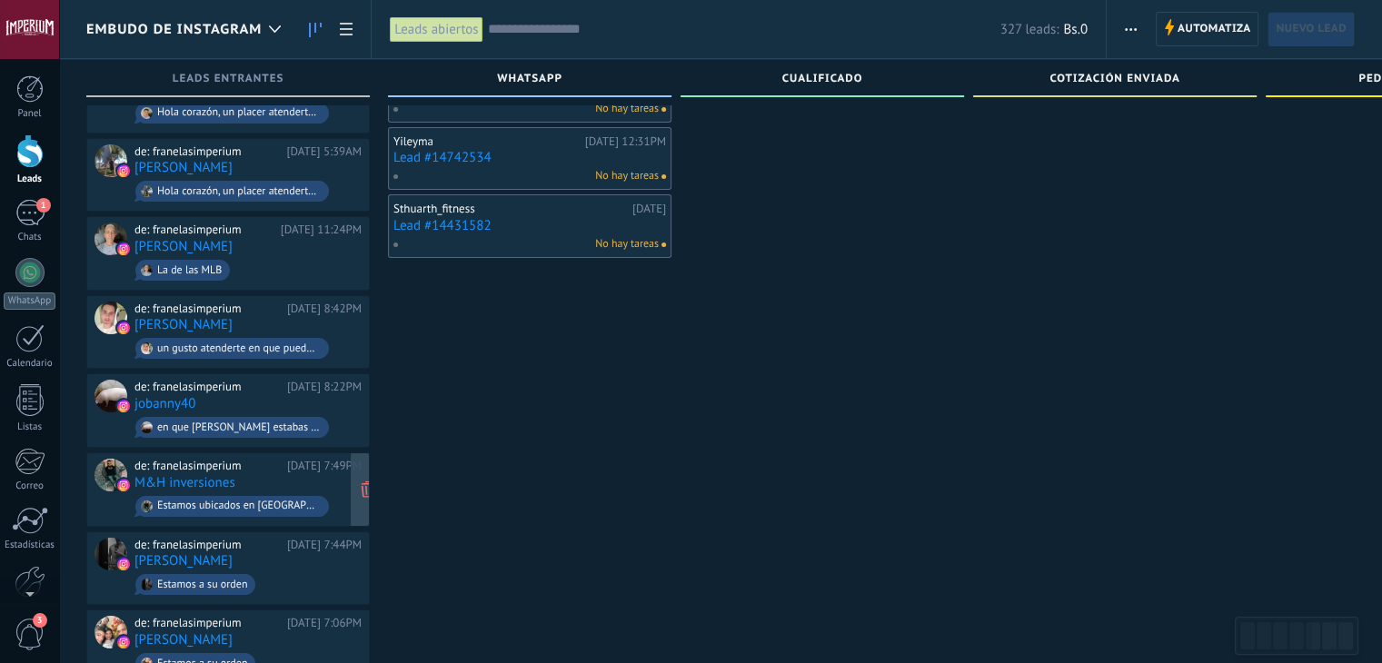
scroll to position [91, 0]
